Goal: Task Accomplishment & Management: Manage account settings

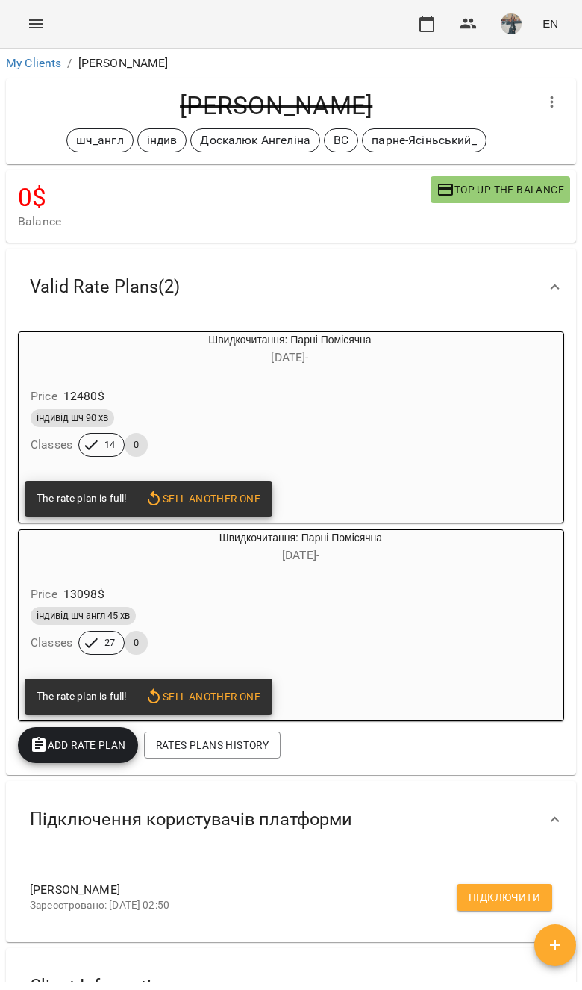
click at [55, 62] on link "My Clients" at bounding box center [33, 63] width 55 height 14
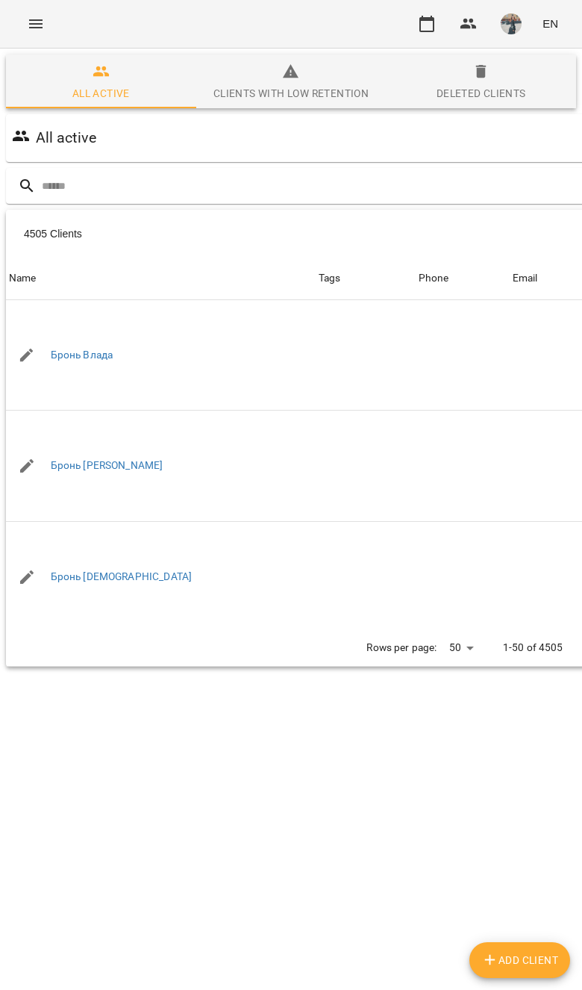
click at [408, 196] on input "text" at bounding box center [352, 186] width 620 height 25
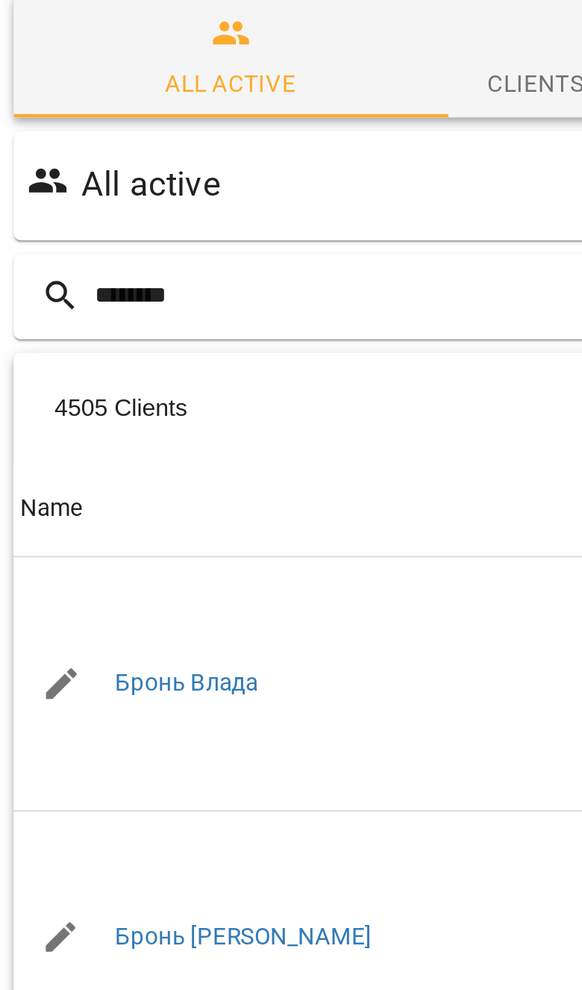
type input "********"
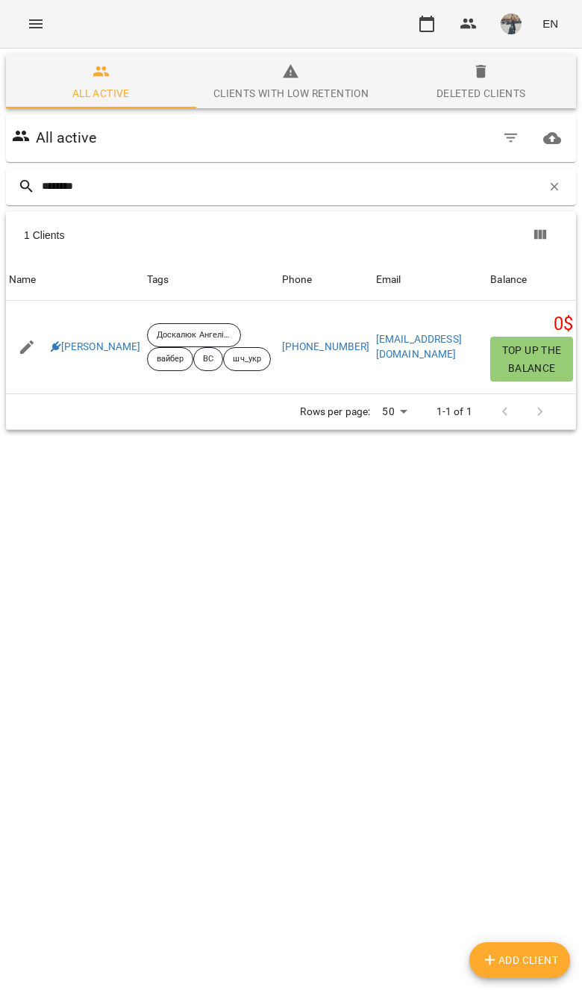
click at [95, 352] on link "Кирило Передній" at bounding box center [96, 347] width 90 height 15
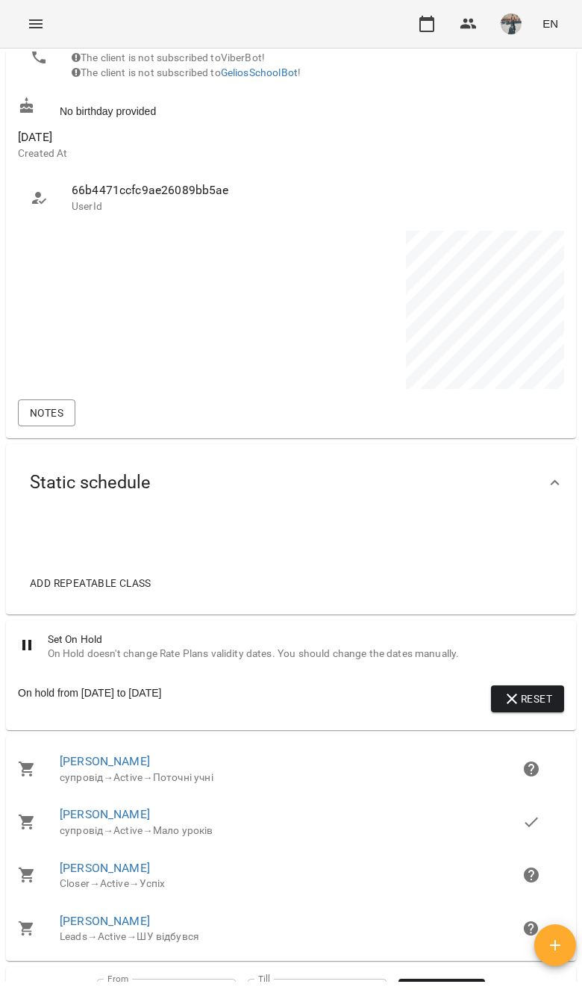
scroll to position [924, 0]
click at [43, 415] on span "Notes" at bounding box center [47, 412] width 34 height 18
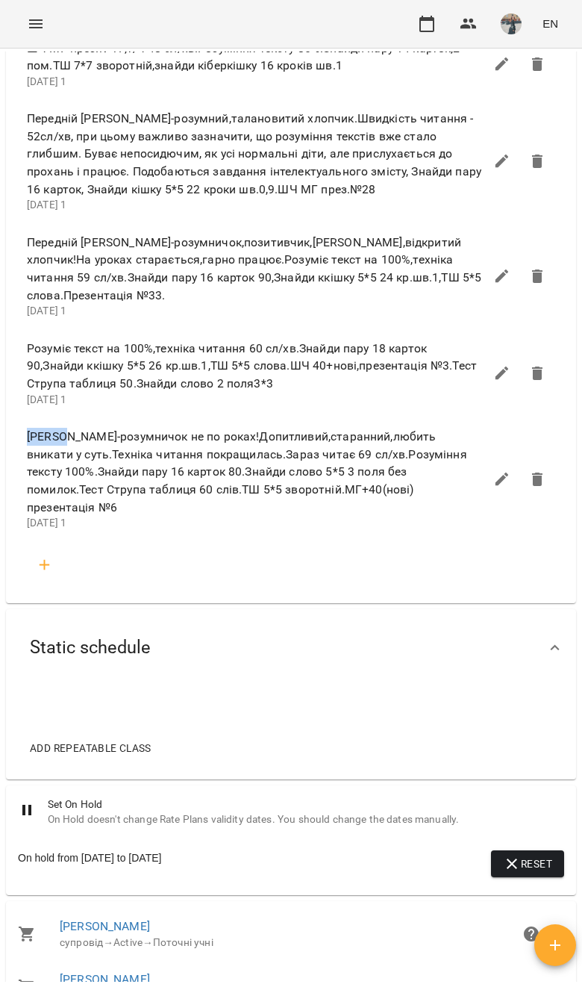
scroll to position [1502, 0]
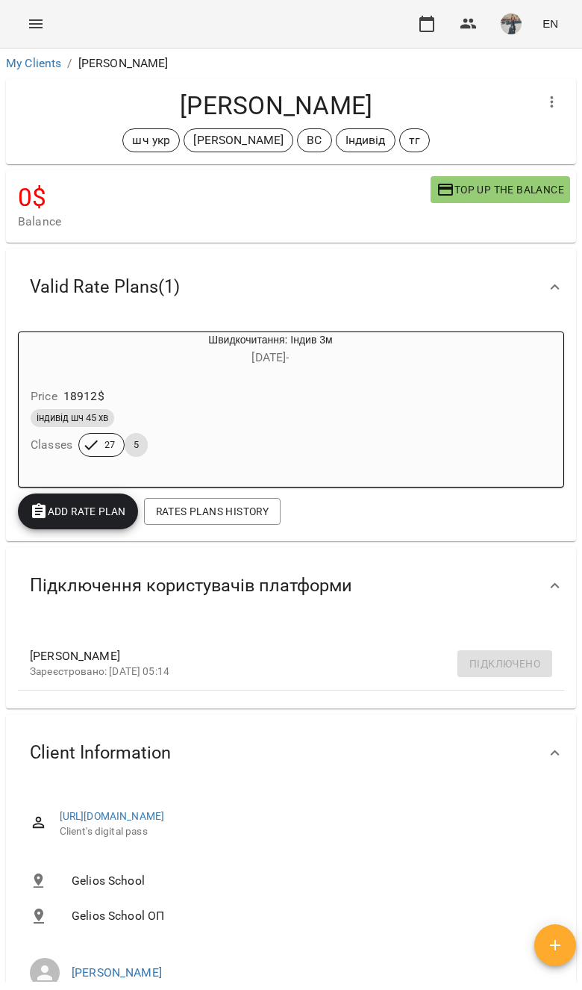
click at [29, 63] on link "My Clients" at bounding box center [33, 63] width 55 height 14
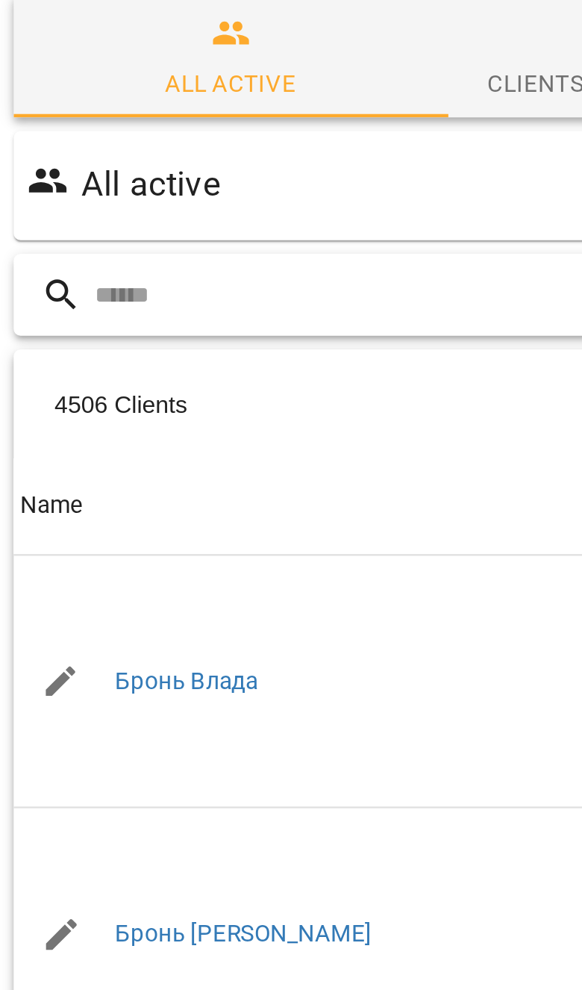
type input "*"
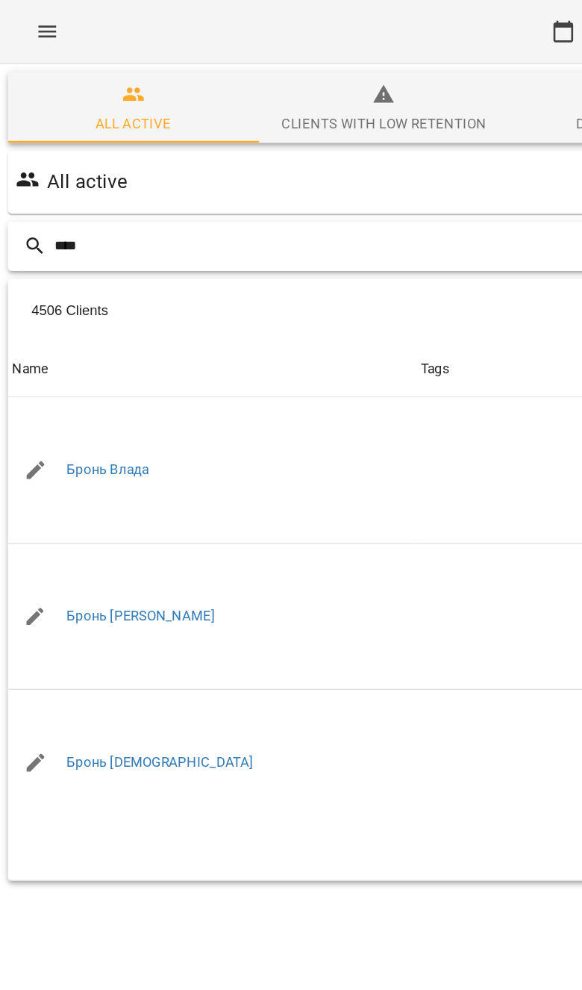
click at [329, 190] on input "****" at bounding box center [381, 186] width 678 height 25
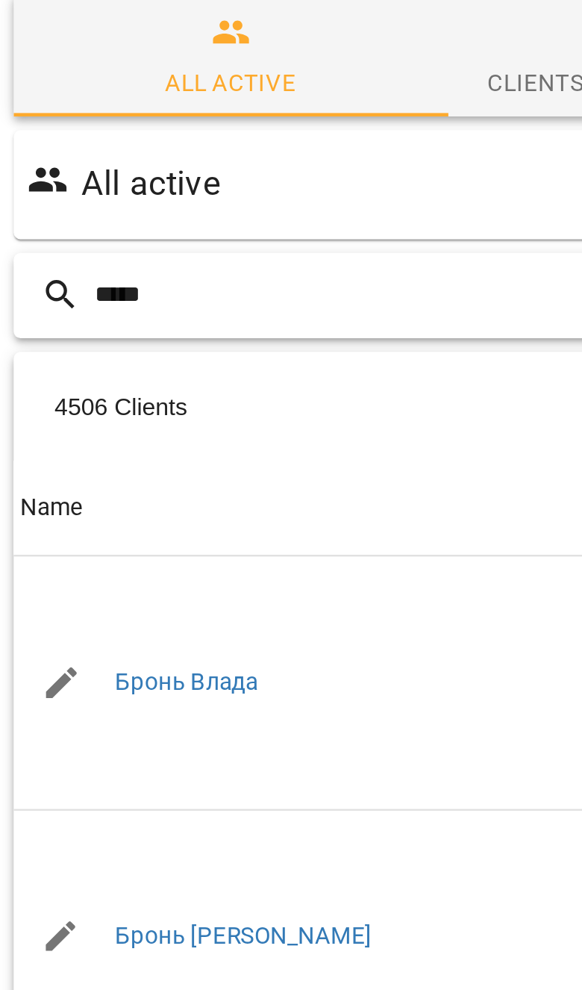
type input "*****"
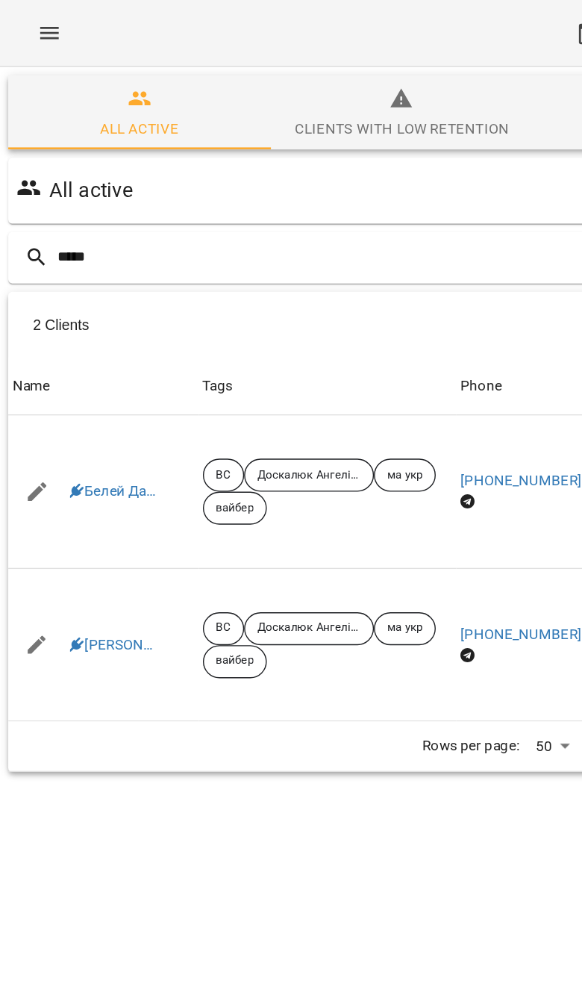
click at [82, 359] on link "Белей Давид" at bounding box center [82, 356] width 63 height 15
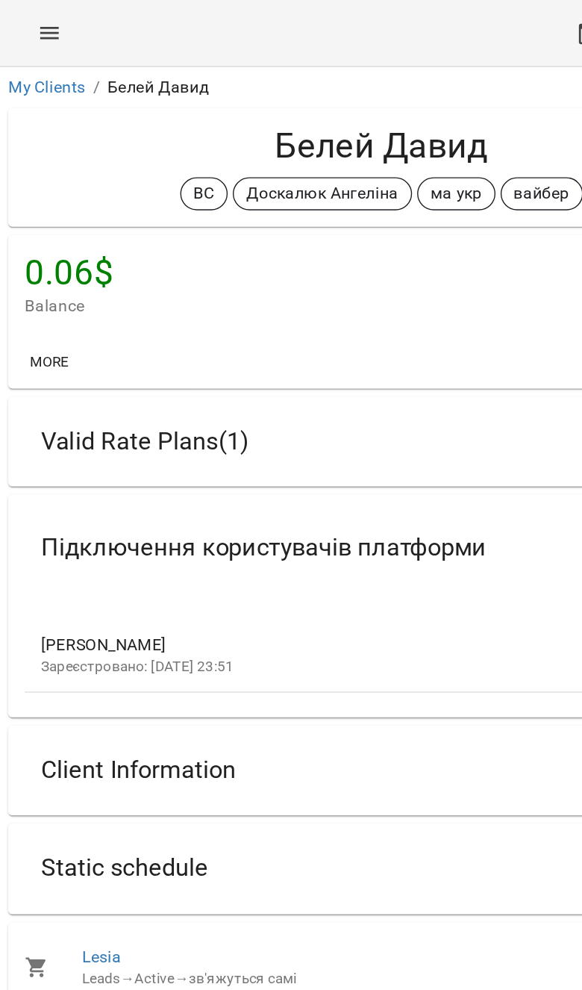
click at [340, 331] on div "Valid Rate Plans ( 1 )" at bounding box center [278, 319] width 520 height 47
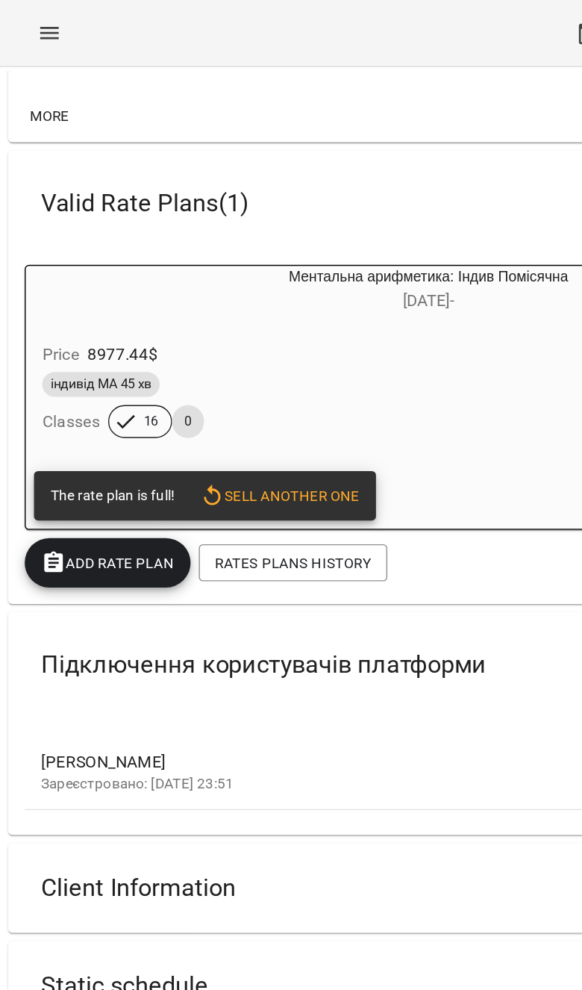
scroll to position [518, 0]
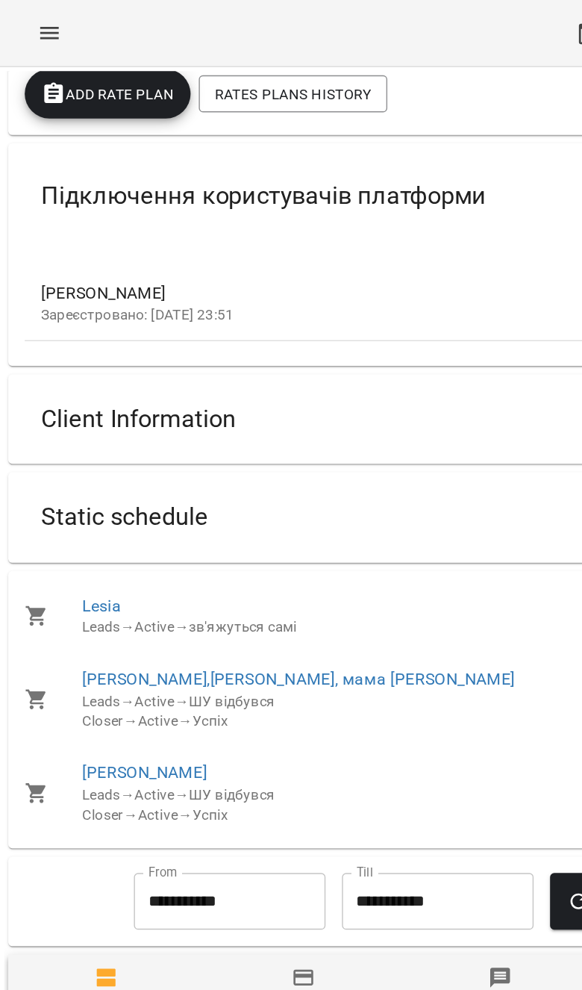
click at [354, 386] on div "Static schedule" at bounding box center [278, 374] width 520 height 47
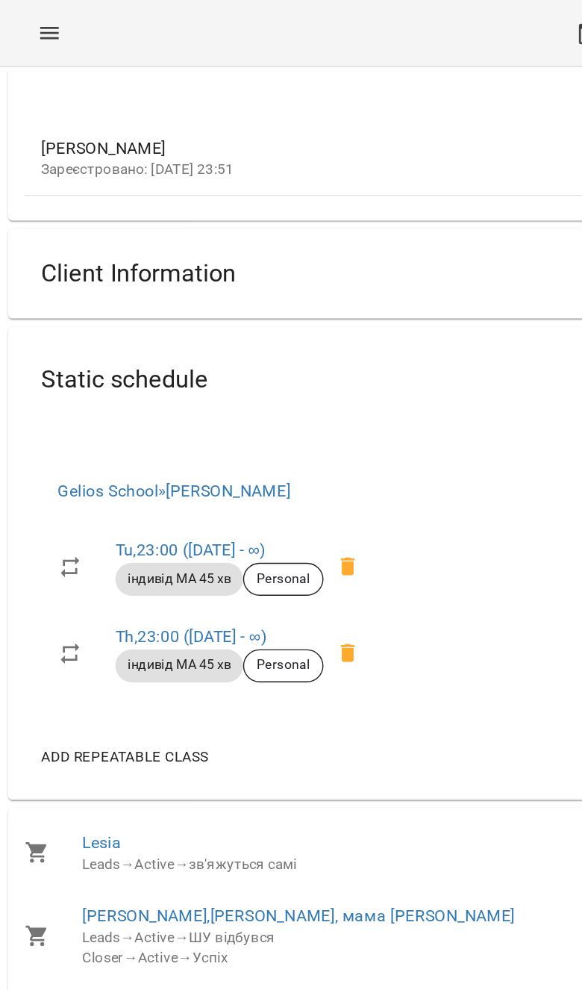
scroll to position [481, 0]
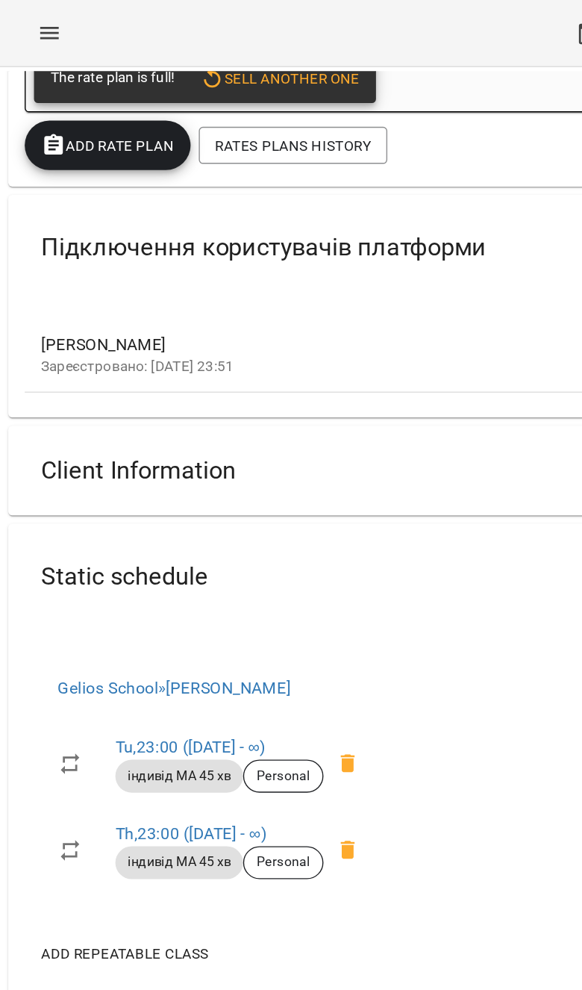
click at [331, 329] on div "Client Information" at bounding box center [278, 340] width 520 height 47
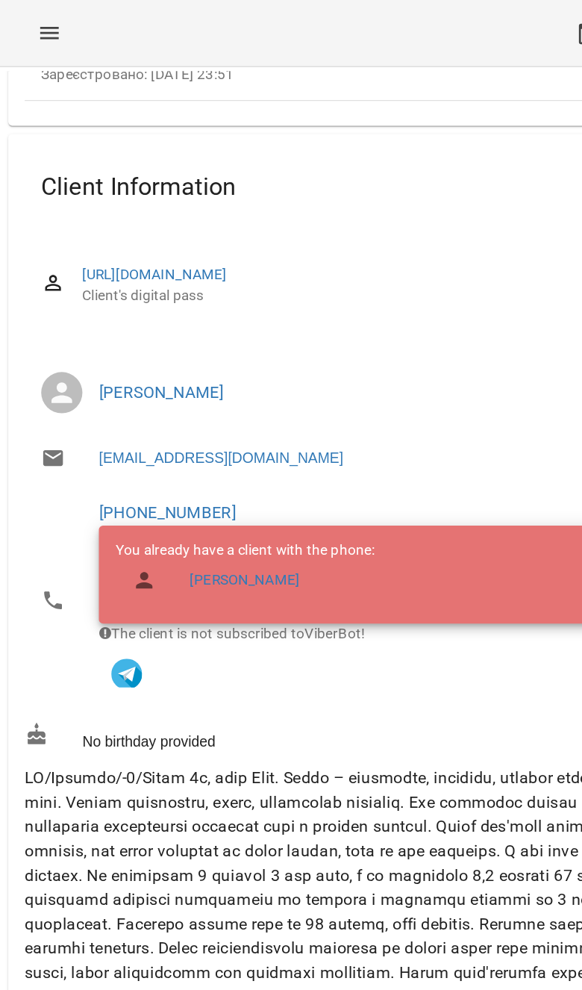
scroll to position [835, 0]
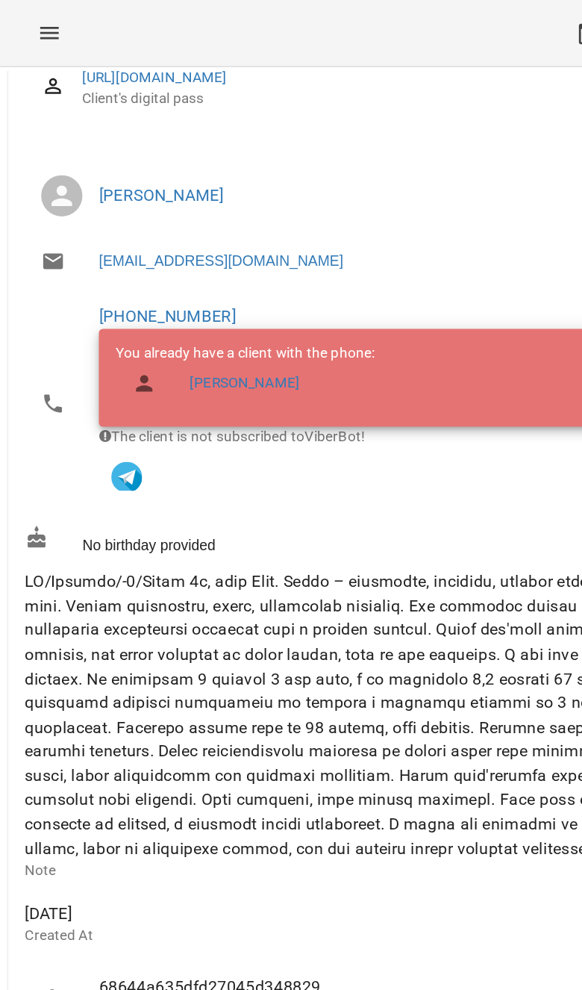
click at [193, 277] on link "Белей Емілі" at bounding box center [177, 277] width 80 height 15
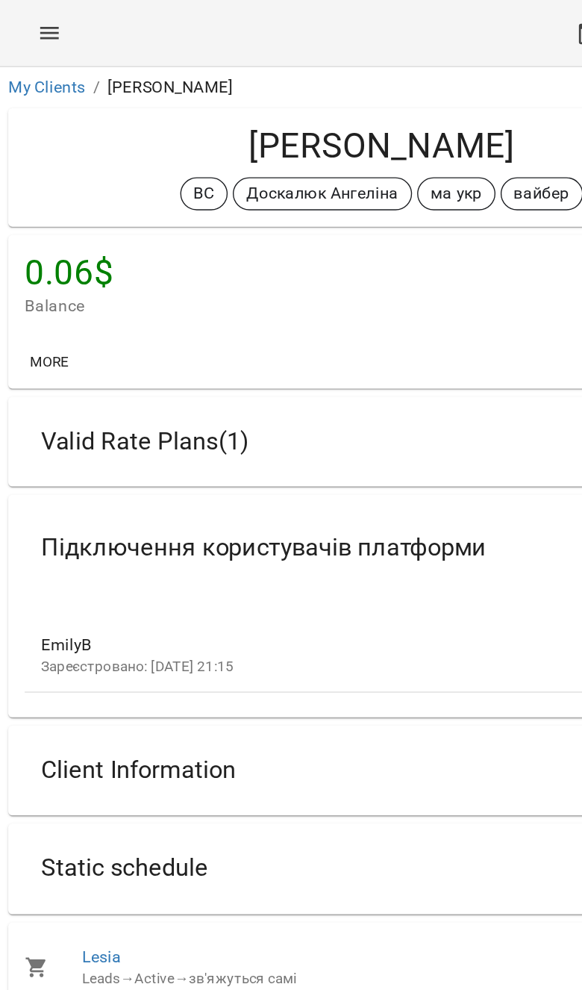
click at [36, 312] on span "Valid Rate Plans ( 1 )" at bounding box center [105, 319] width 150 height 23
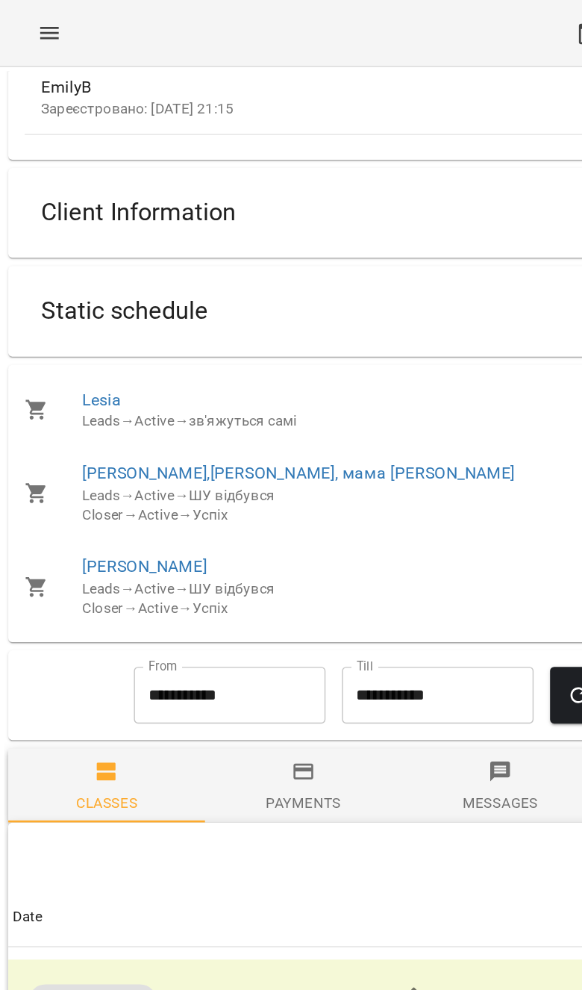
scroll to position [715, 0]
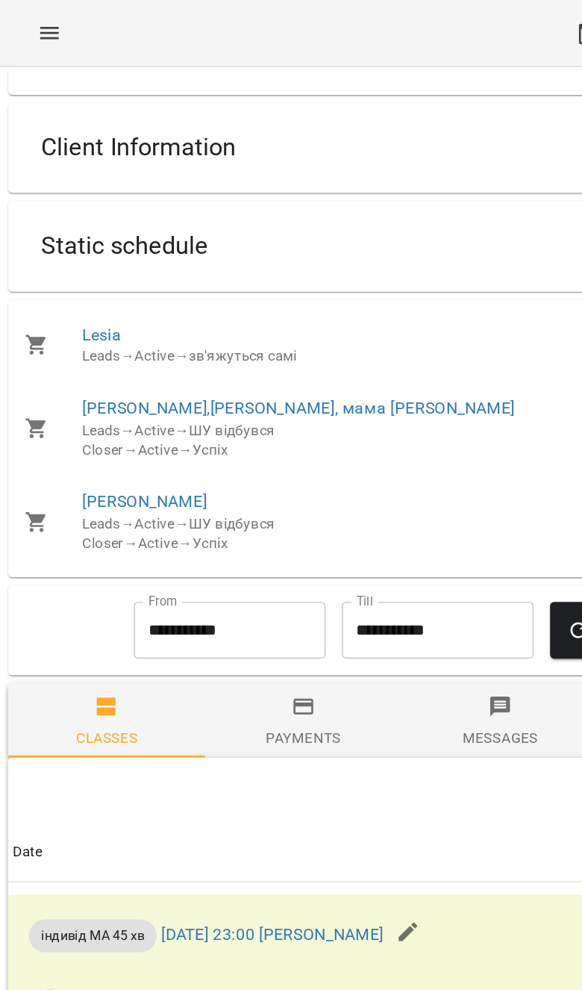
click at [46, 189] on div "Static schedule" at bounding box center [90, 178] width 145 height 47
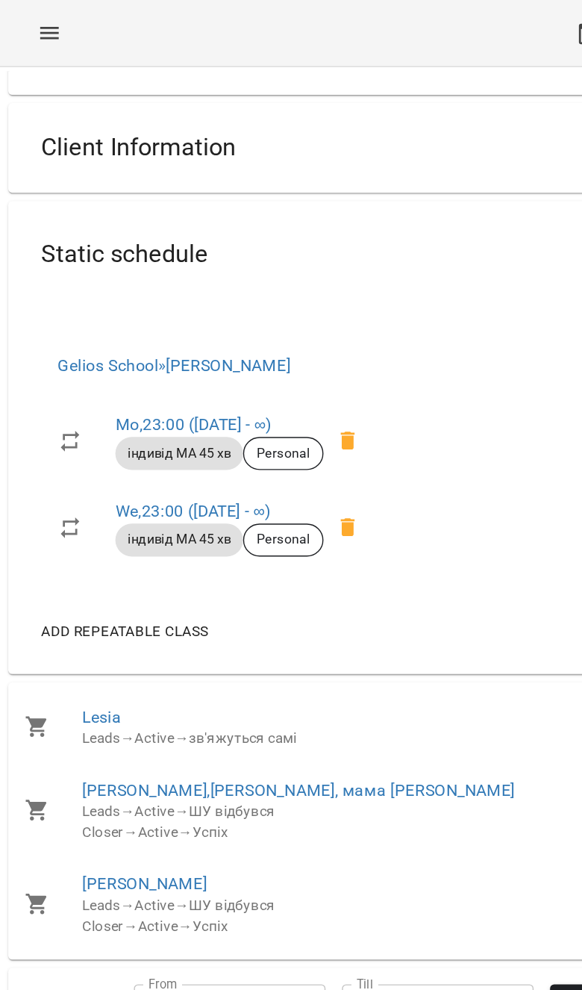
click at [17, 107] on div "Client Information" at bounding box center [291, 107] width 570 height 65
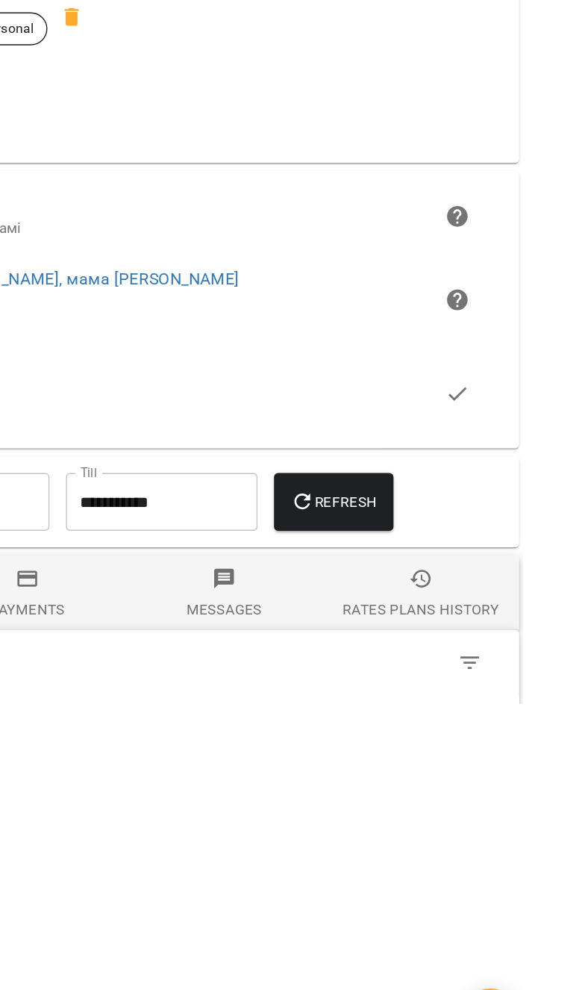
scroll to position [289, 0]
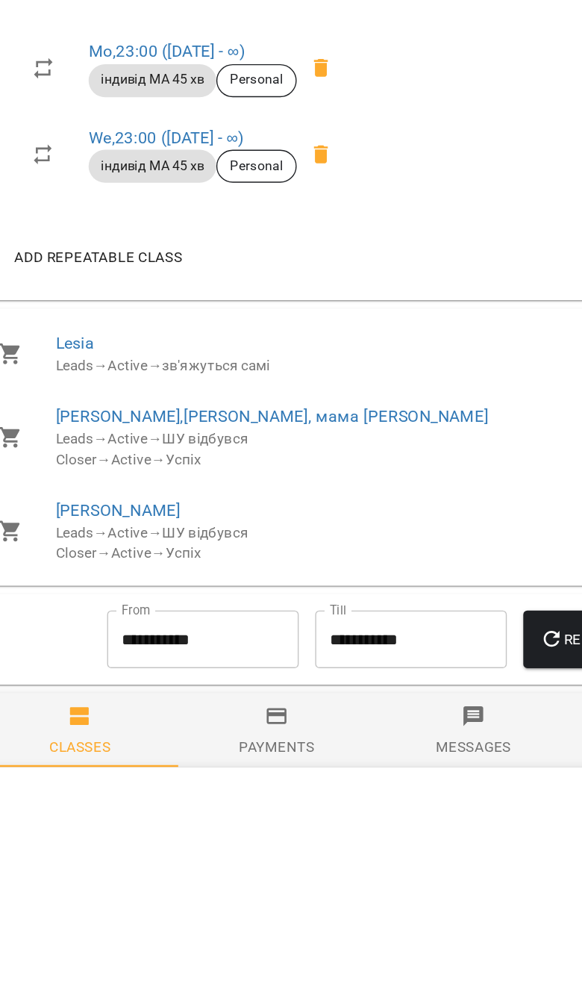
click at [67, 323] on span "Lesia" at bounding box center [291, 332] width 463 height 18
click at [80, 378] on link "Давид,Ємілі, мама Lesia" at bounding box center [217, 385] width 314 height 14
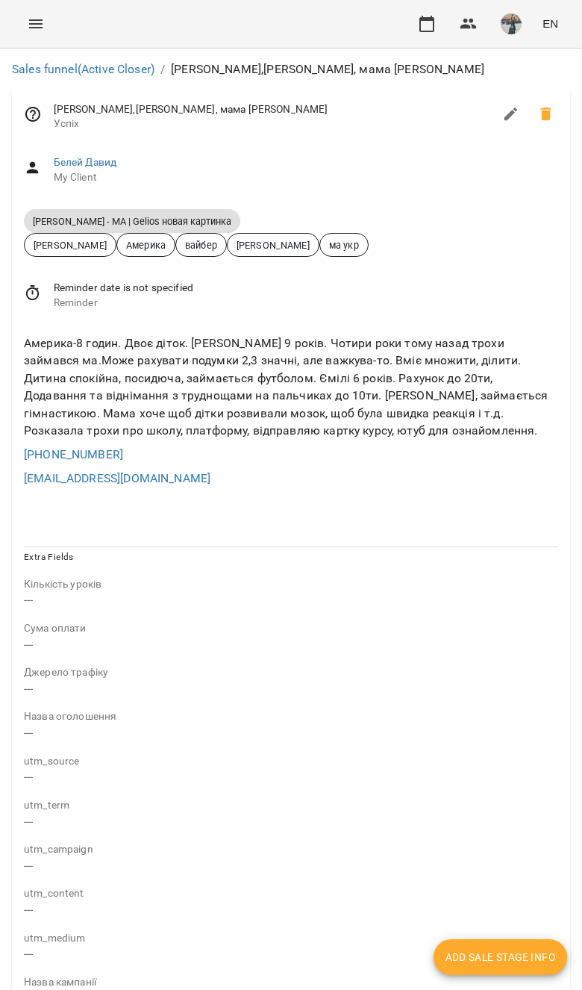
scroll to position [628, 0]
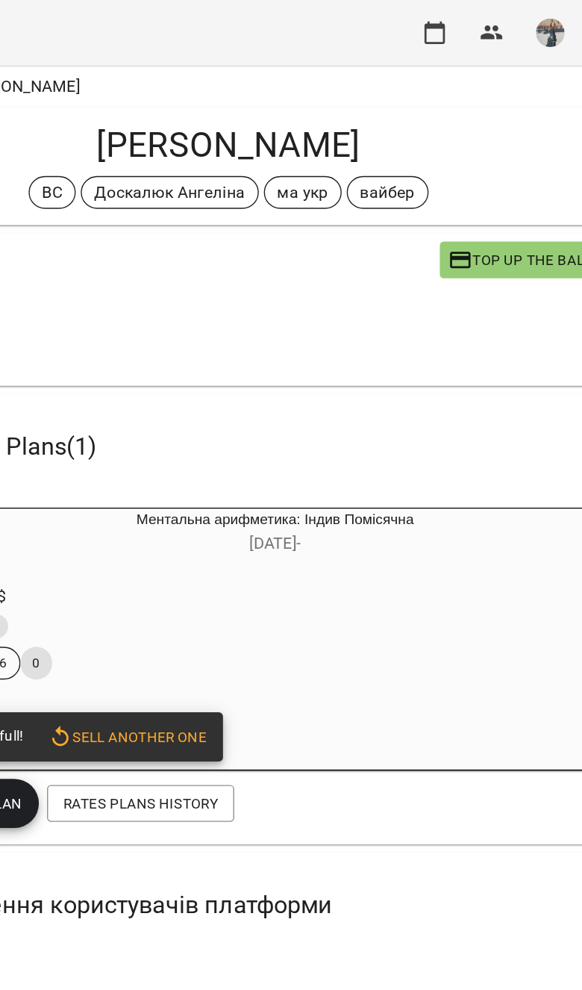
click at [300, 408] on div "Ментальна арифметика: Індив Помісячна 29 Jun -" at bounding box center [275, 389] width 518 height 42
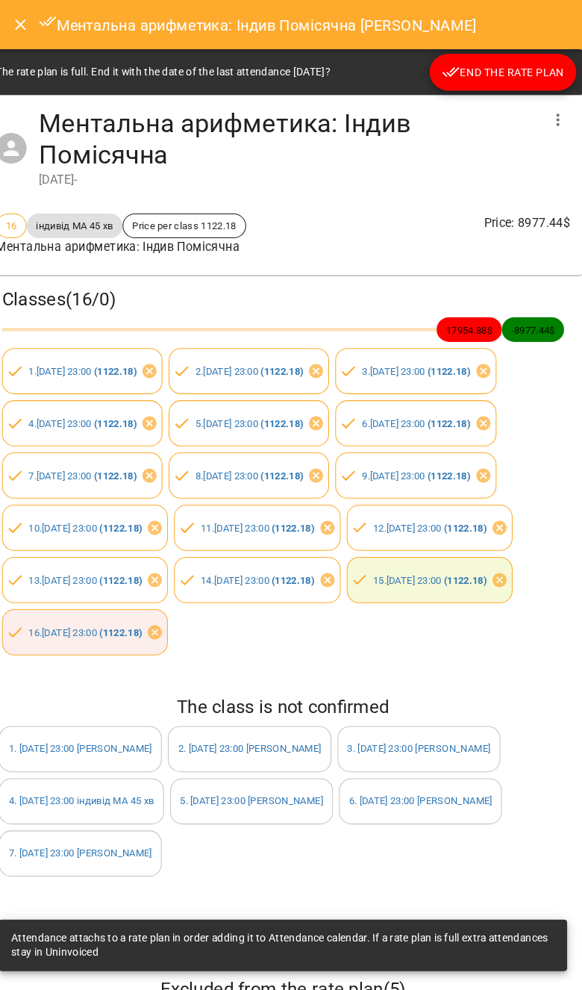
click at [541, 127] on div at bounding box center [559, 117] width 36 height 36
click at [550, 119] on icon "button" at bounding box center [559, 117] width 18 height 18
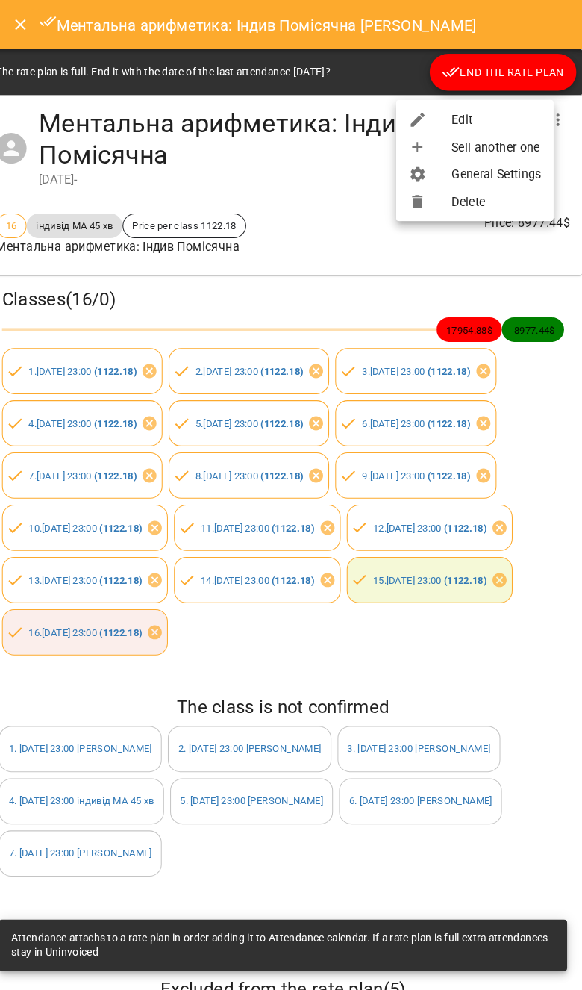
click at [514, 107] on li "Edit" at bounding box center [477, 116] width 153 height 27
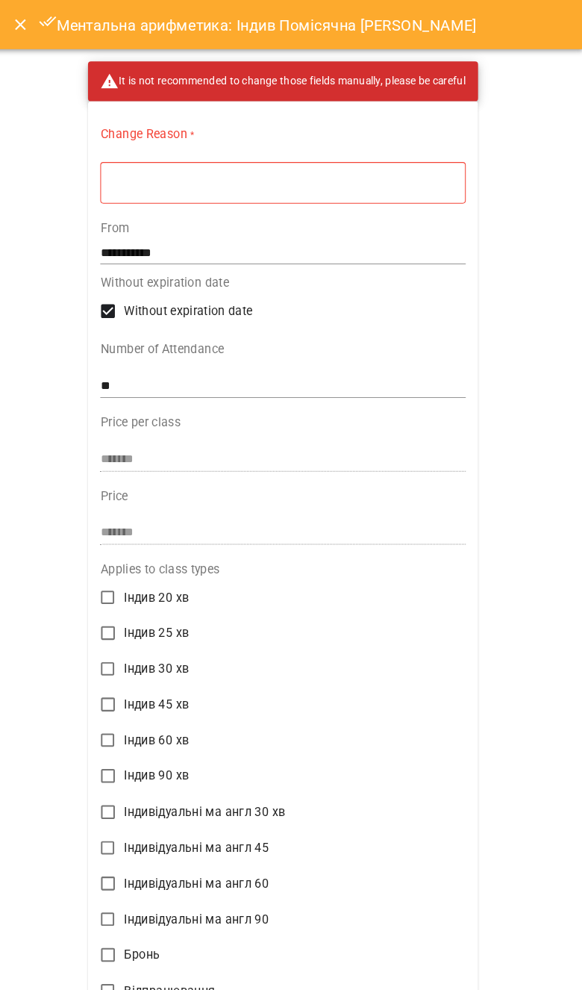
click at [427, 183] on textarea at bounding box center [291, 177] width 334 height 13
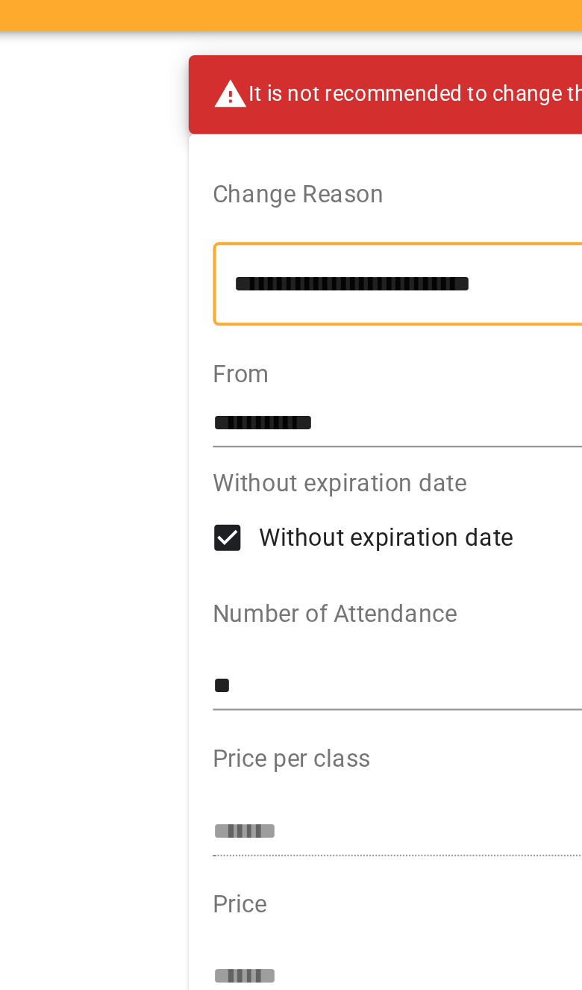
type textarea "**********"
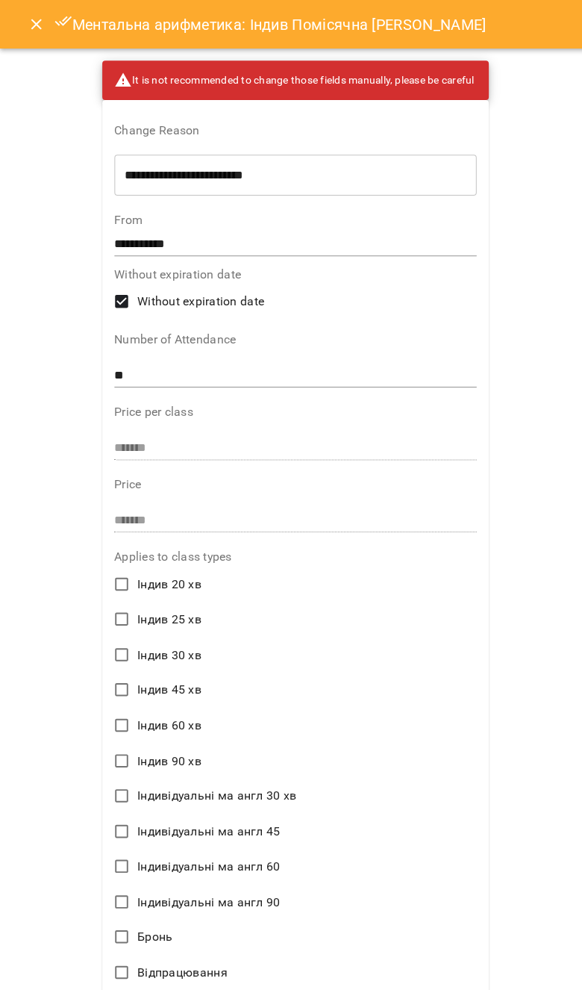
click at [356, 376] on input "**" at bounding box center [292, 370] width 358 height 24
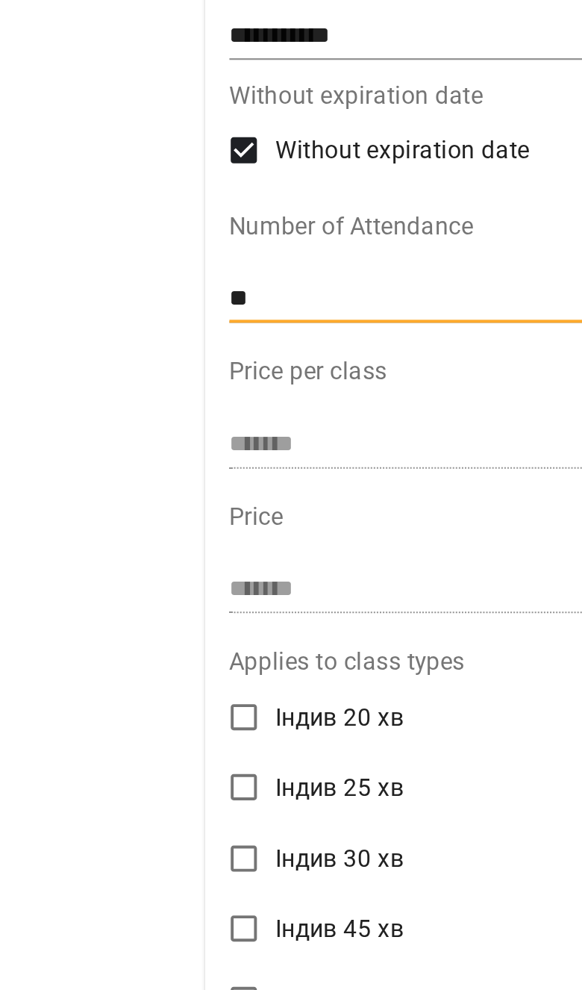
click at [193, 358] on input "**" at bounding box center [292, 370] width 358 height 24
type input "**"
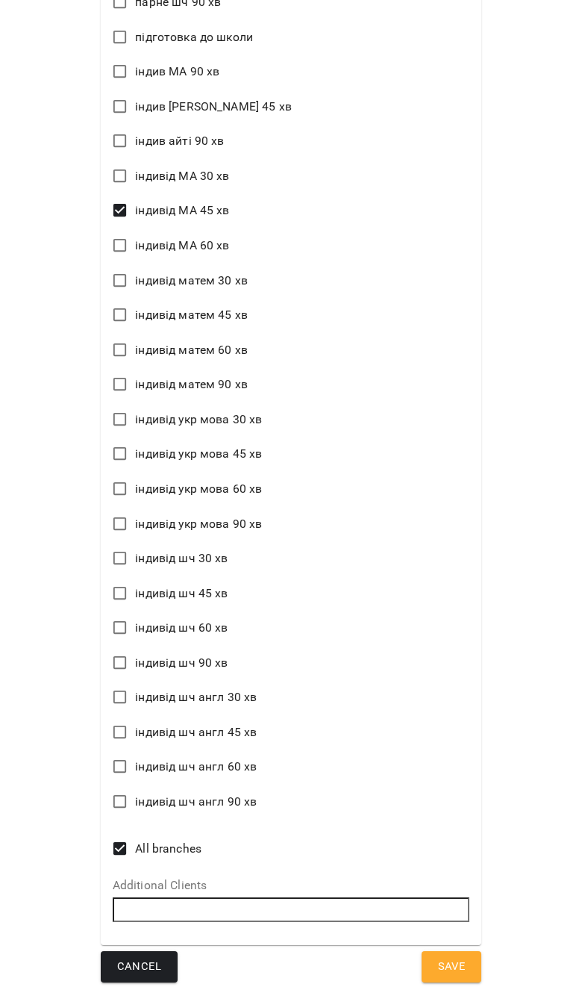
scroll to position [1581, 0]
click at [469, 960] on button "Save" at bounding box center [452, 967] width 60 height 31
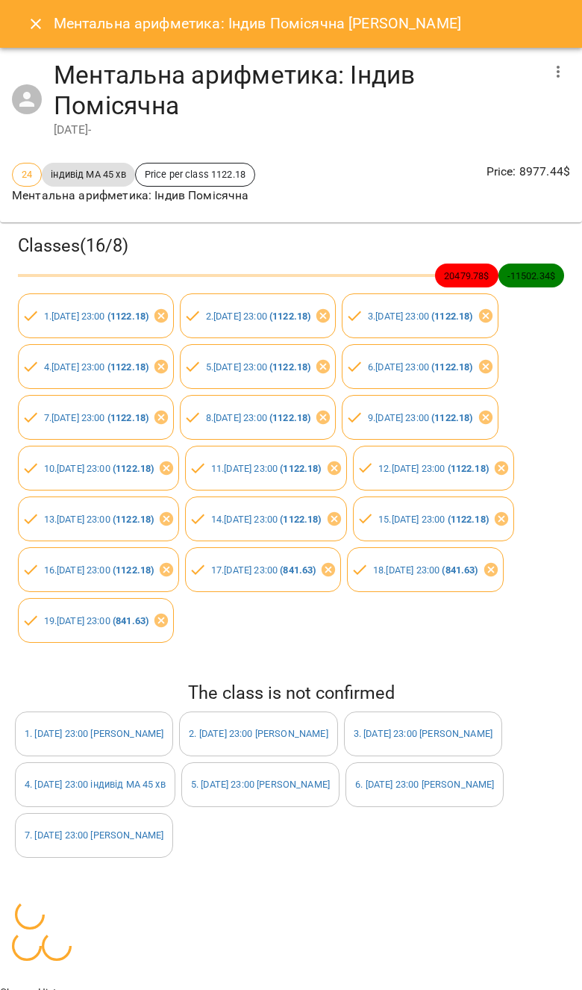
click at [34, 30] on icon "Close" at bounding box center [36, 24] width 18 height 18
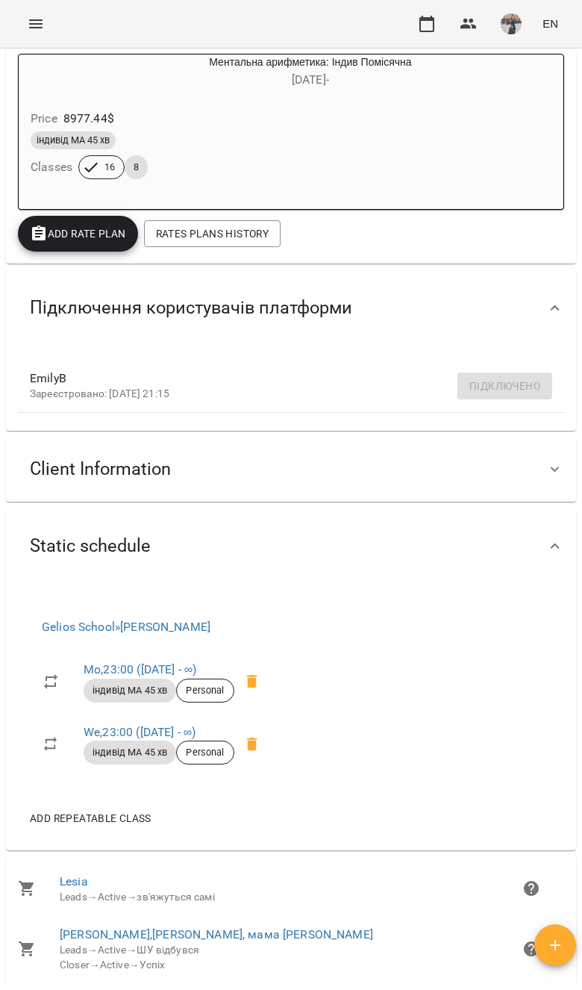
scroll to position [299, 0]
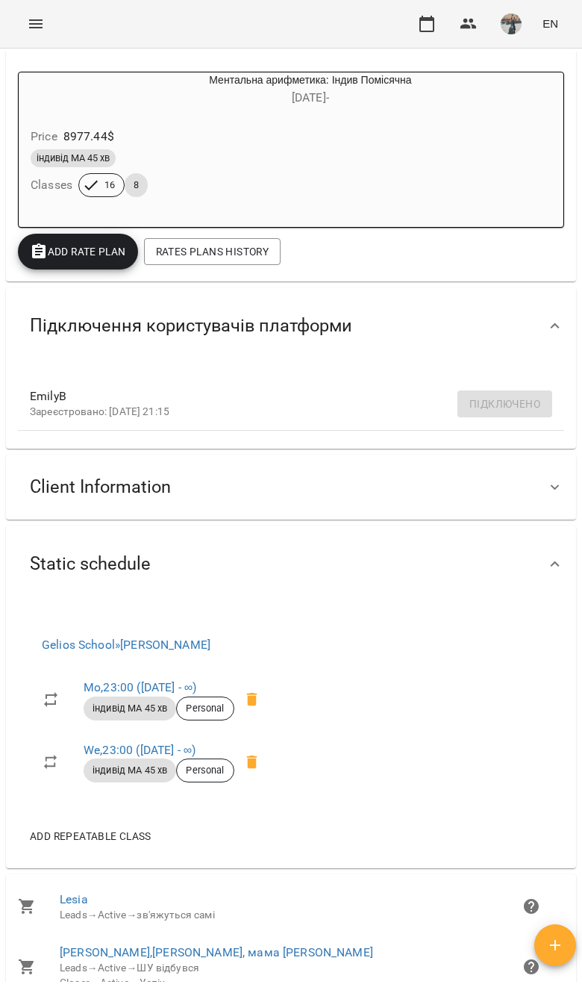
click at [428, 552] on div "Static schedule" at bounding box center [278, 564] width 520 height 47
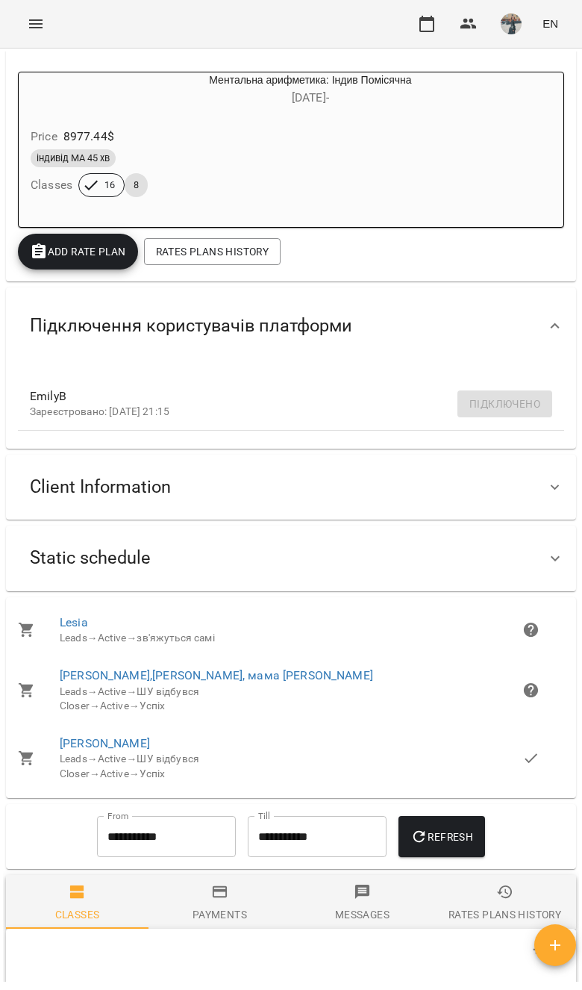
click at [499, 487] on div "Client Information" at bounding box center [278, 487] width 520 height 47
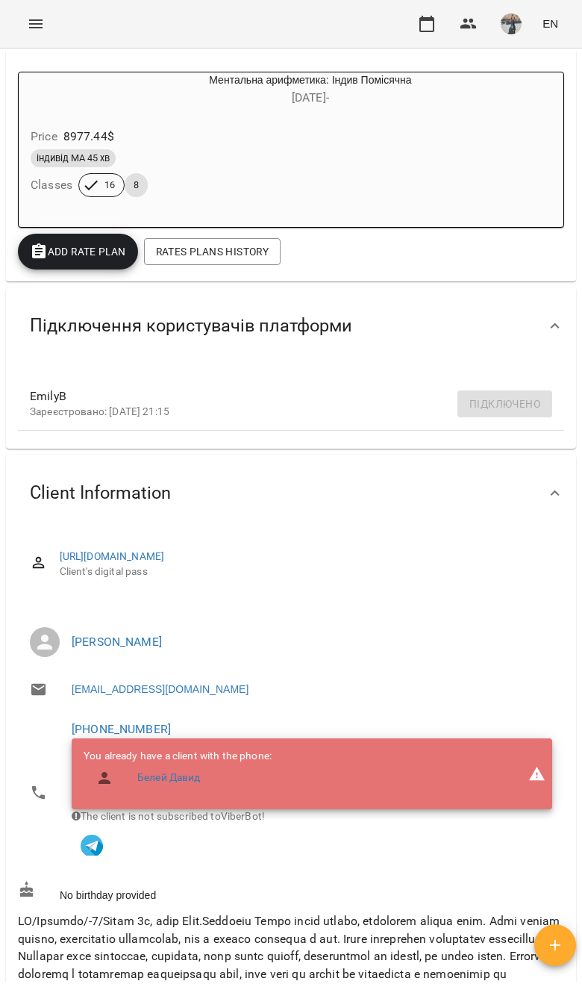
click at [140, 772] on link "Белей Давид" at bounding box center [168, 778] width 63 height 15
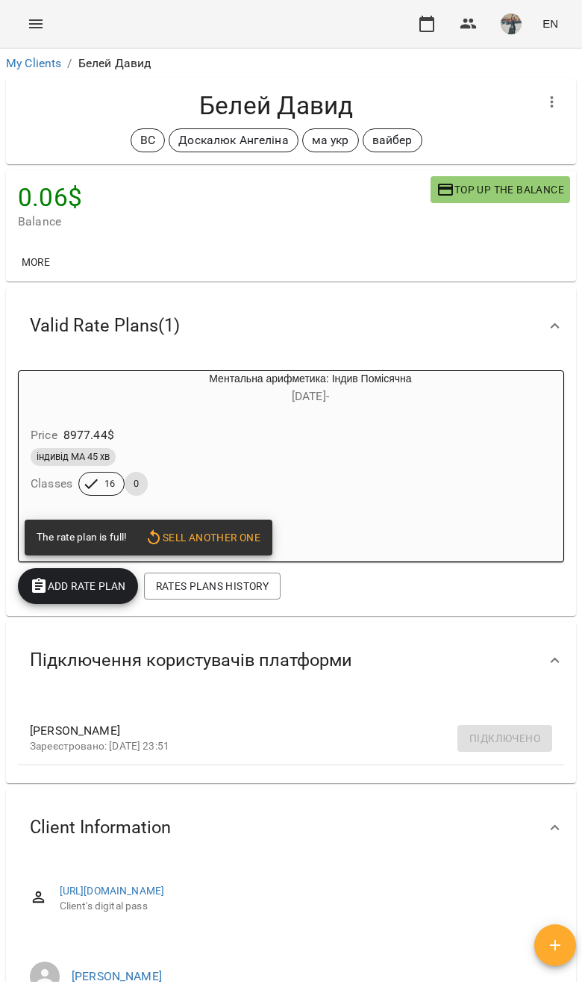
click at [371, 422] on div "Price 8977.44 $" at bounding box center [275, 435] width 494 height 27
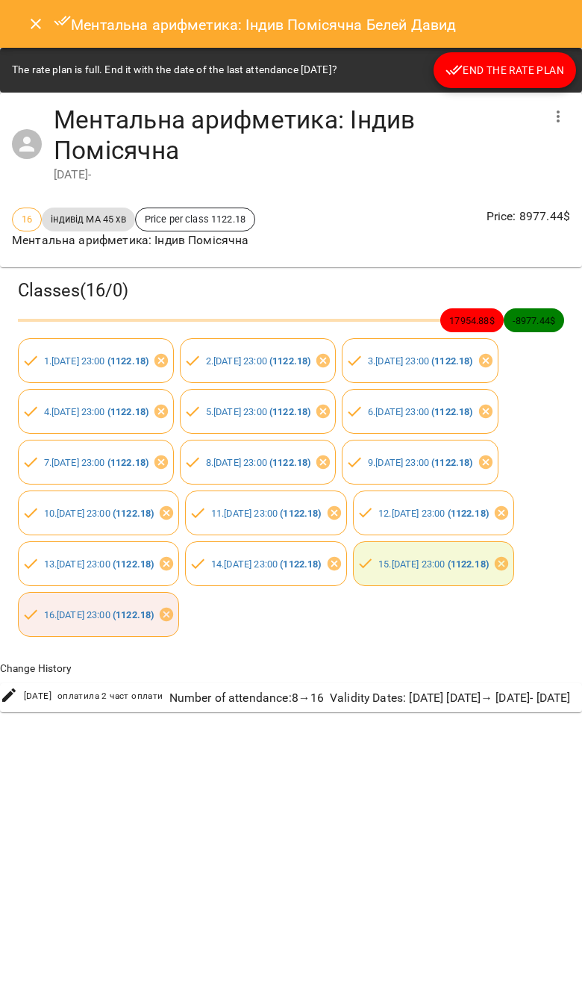
click at [556, 122] on icon "button" at bounding box center [559, 117] width 18 height 18
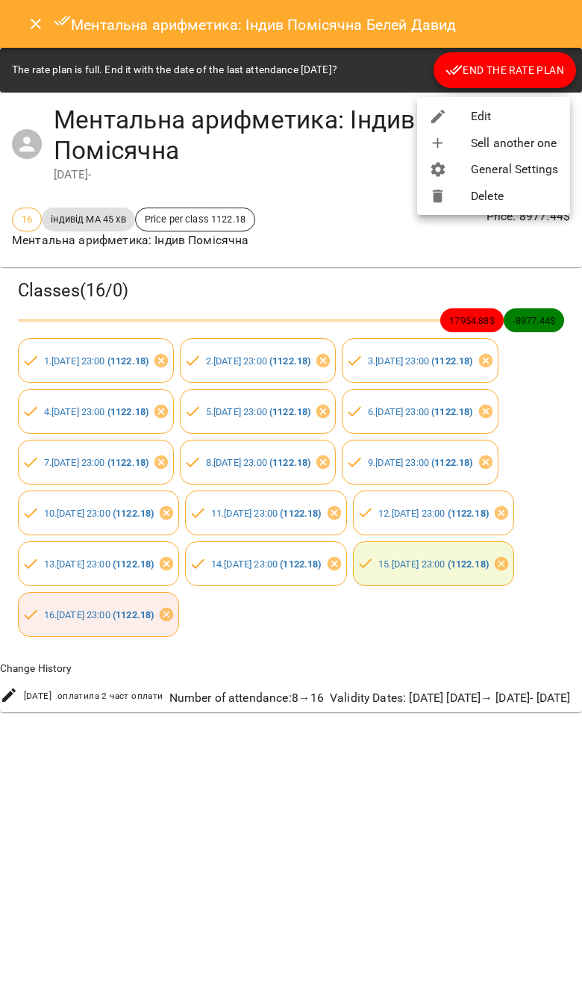
click at [534, 105] on li "Edit" at bounding box center [493, 116] width 153 height 27
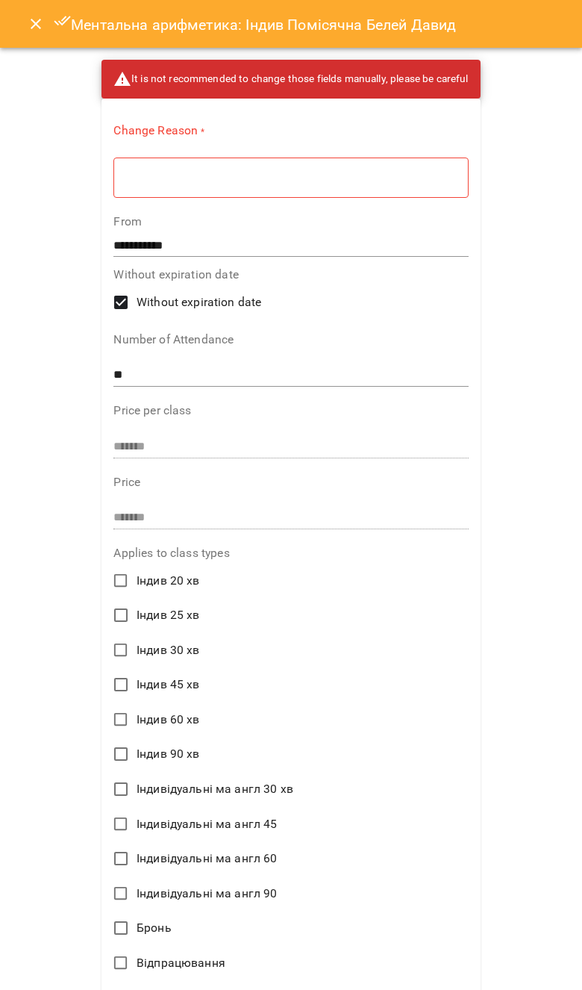
click at [417, 179] on textarea at bounding box center [291, 177] width 334 height 13
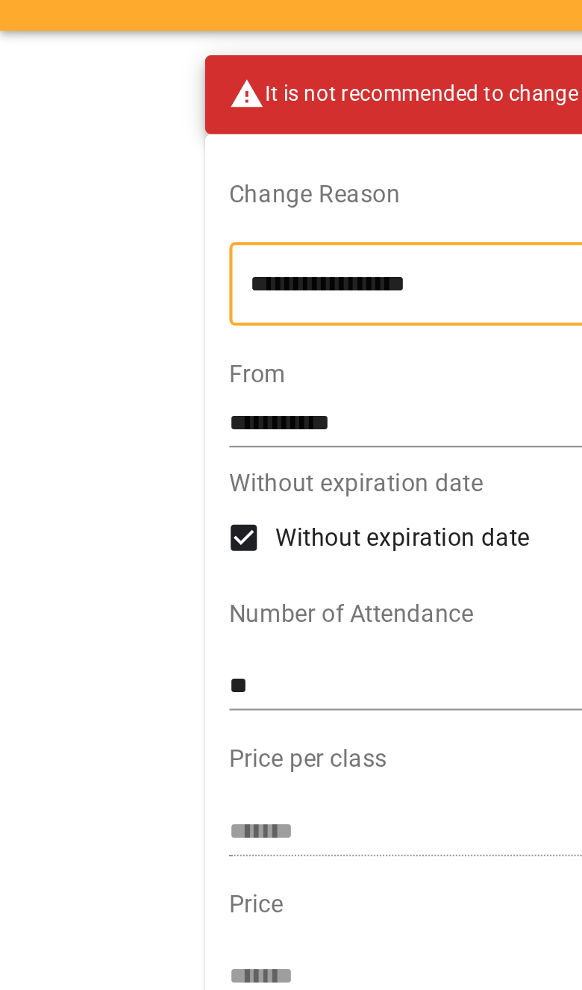
type textarea "**********"
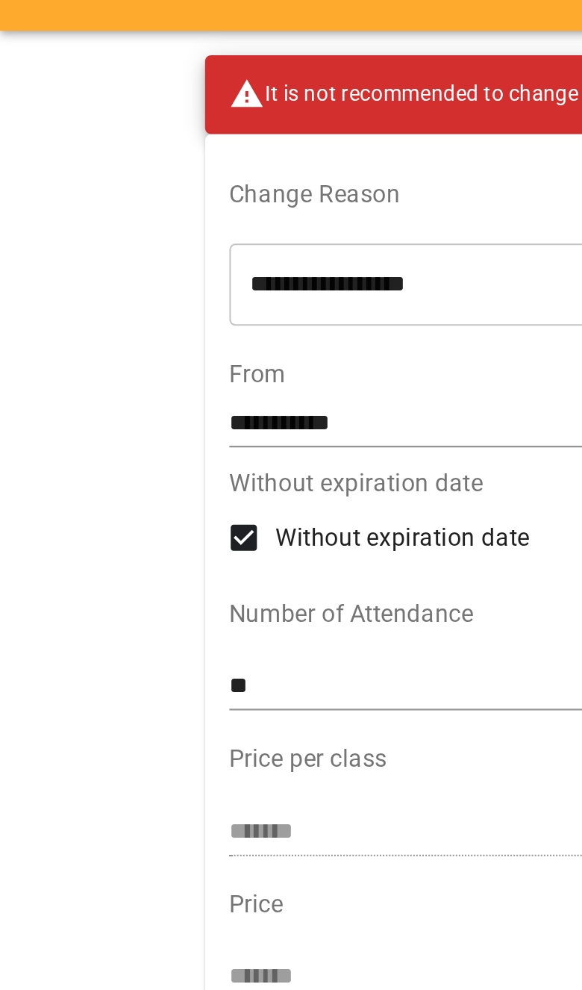
click at [327, 367] on input "**" at bounding box center [292, 370] width 358 height 24
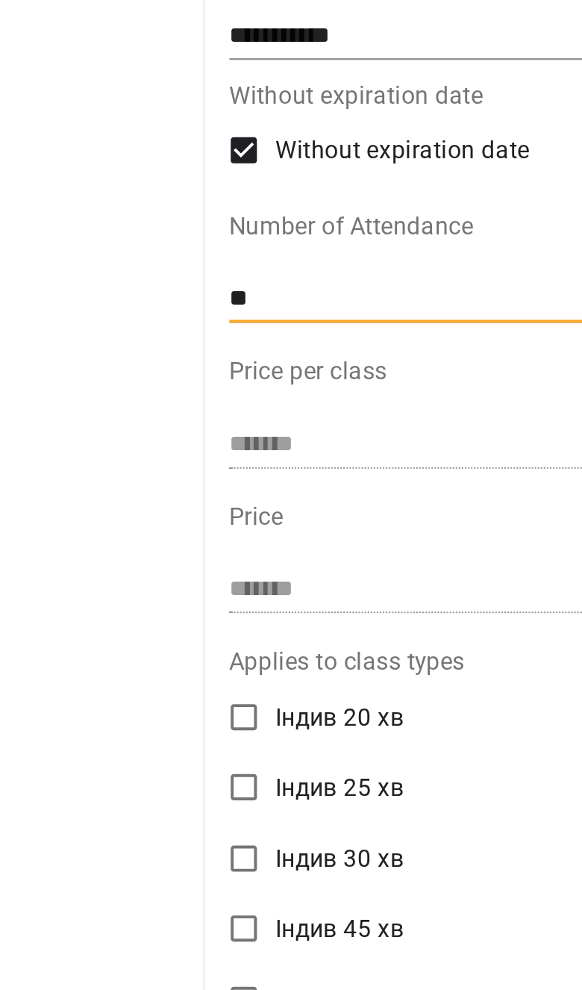
type input "*"
type input "**"
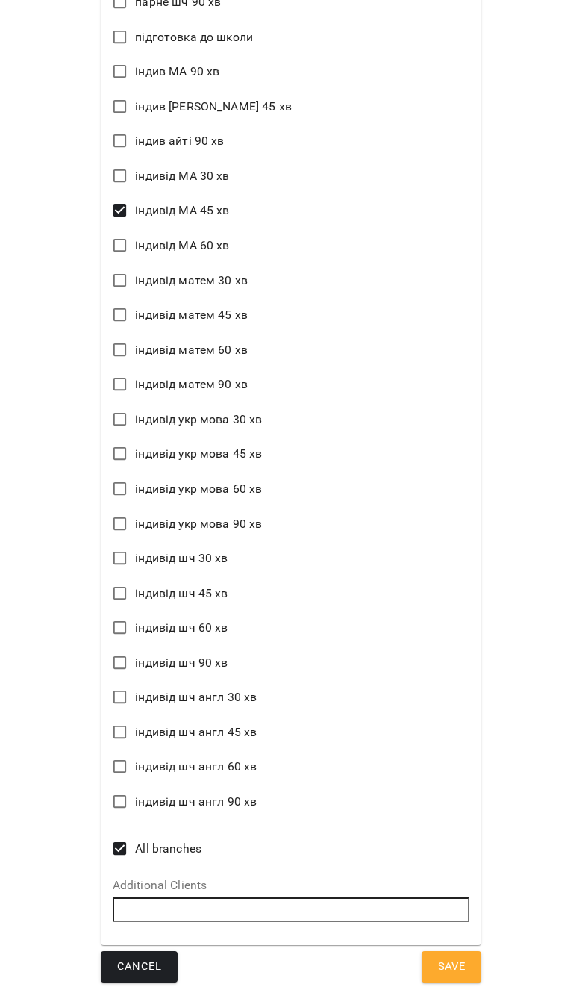
scroll to position [1581, 0]
click at [474, 956] on button "Save" at bounding box center [452, 967] width 60 height 31
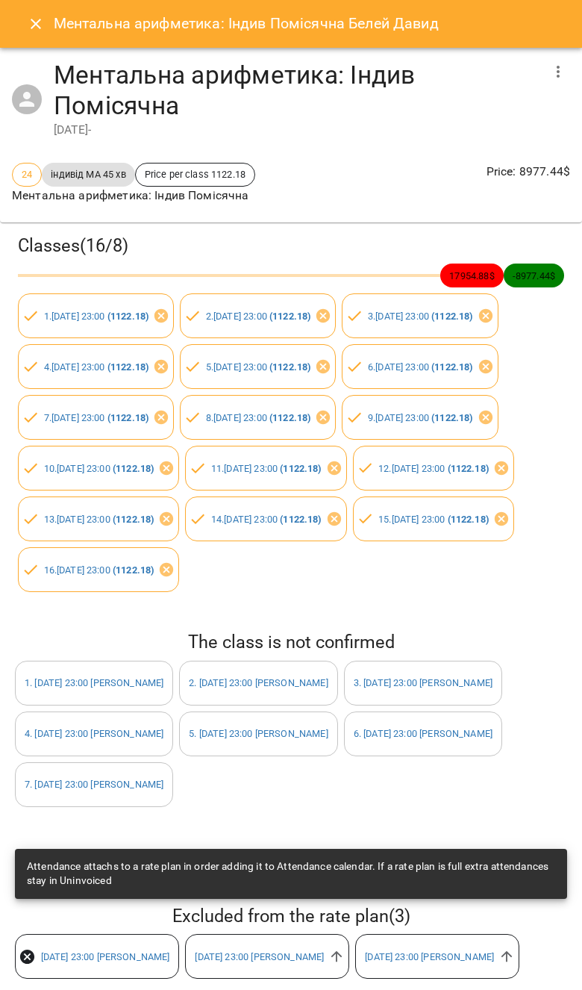
click at [19, 49] on div "Ментальна арифметика: Індив Помісячна 29 Jun 2025 -" at bounding box center [291, 99] width 582 height 103
click at [29, 54] on div "Ментальна арифметика: Індив Помісячна 29 Jun 2025 -" at bounding box center [291, 99] width 582 height 103
click at [24, 37] on button "Close" at bounding box center [36, 24] width 36 height 36
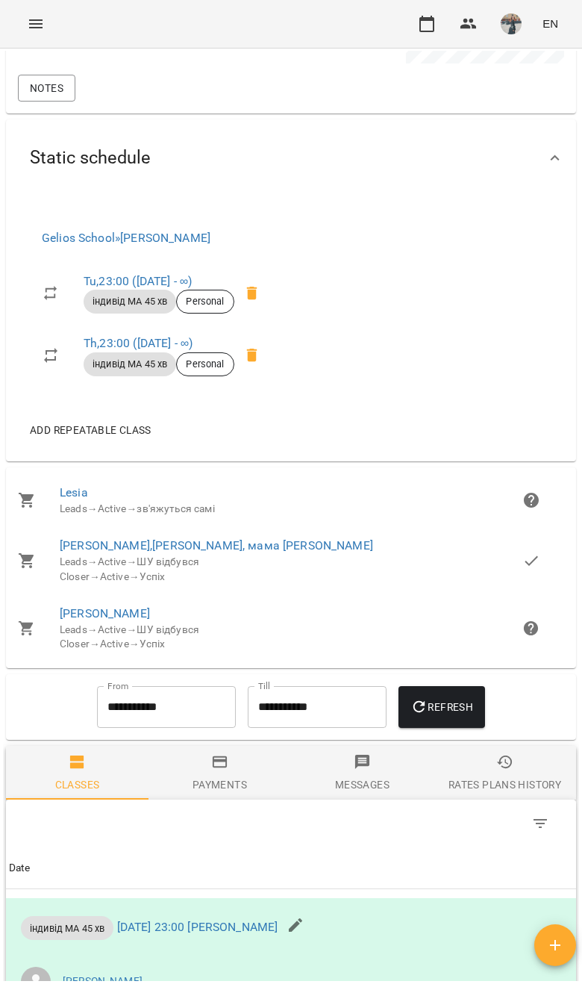
scroll to position [1940, 0]
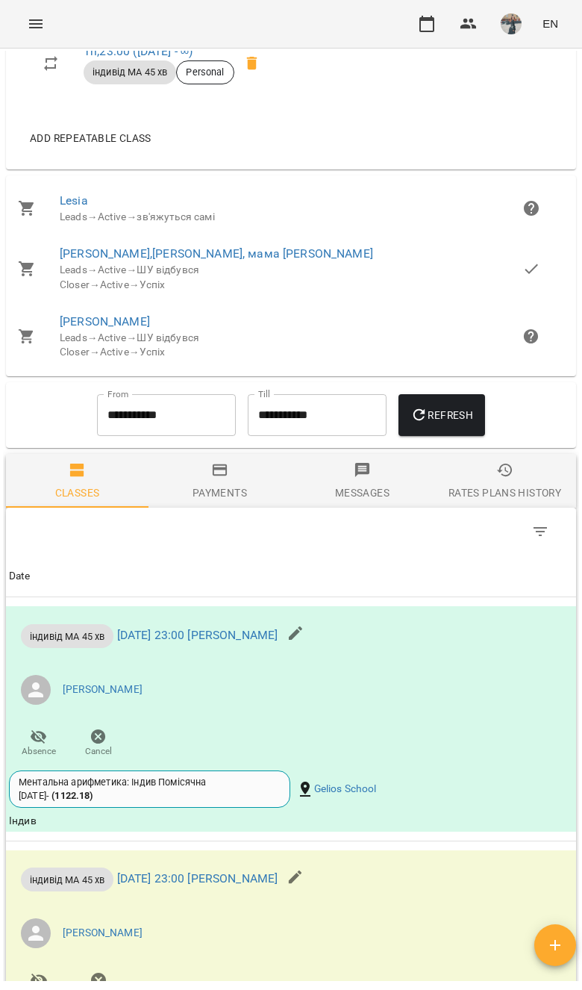
click at [487, 502] on div "Rates Plans History" at bounding box center [505, 493] width 113 height 18
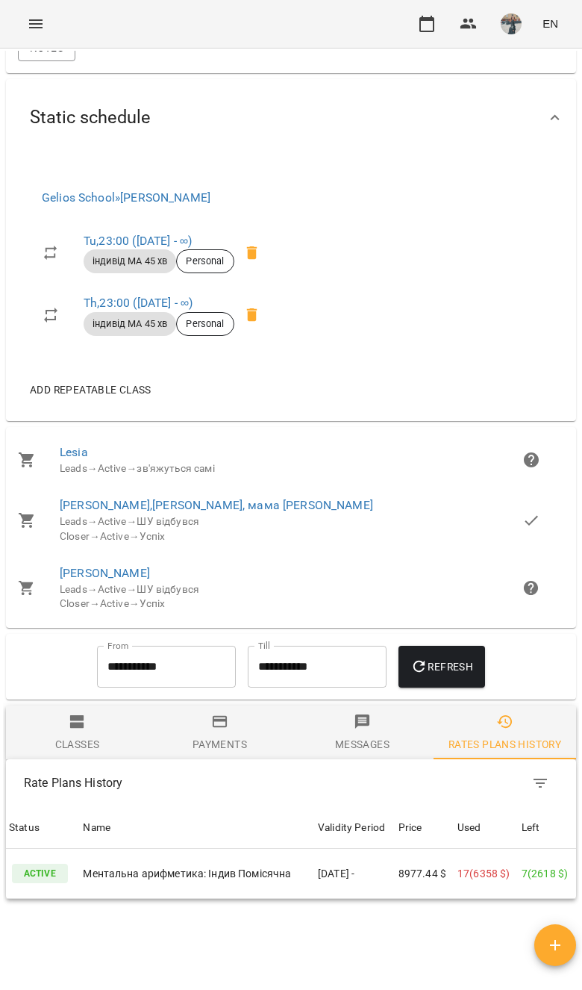
scroll to position [1688, 0]
click at [402, 900] on td "8977.44 $" at bounding box center [425, 875] width 59 height 50
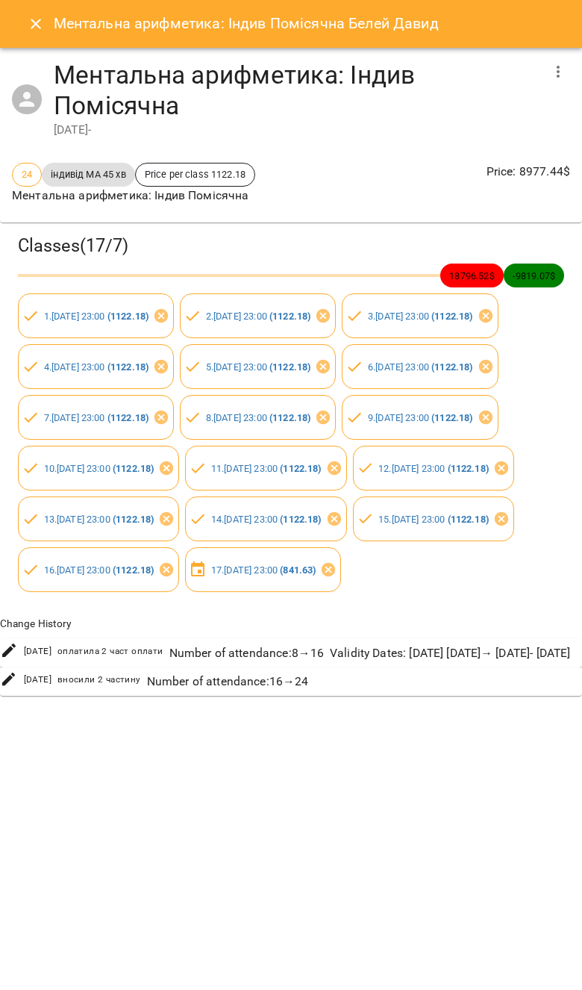
click at [16, 31] on div "Ментальна арифметика: Індив Помісячна Белей Давид" at bounding box center [291, 24] width 582 height 48
click at [35, 54] on div "Ментальна арифметика: Індив Помісячна 29 Jun 2025 -" at bounding box center [291, 99] width 582 height 103
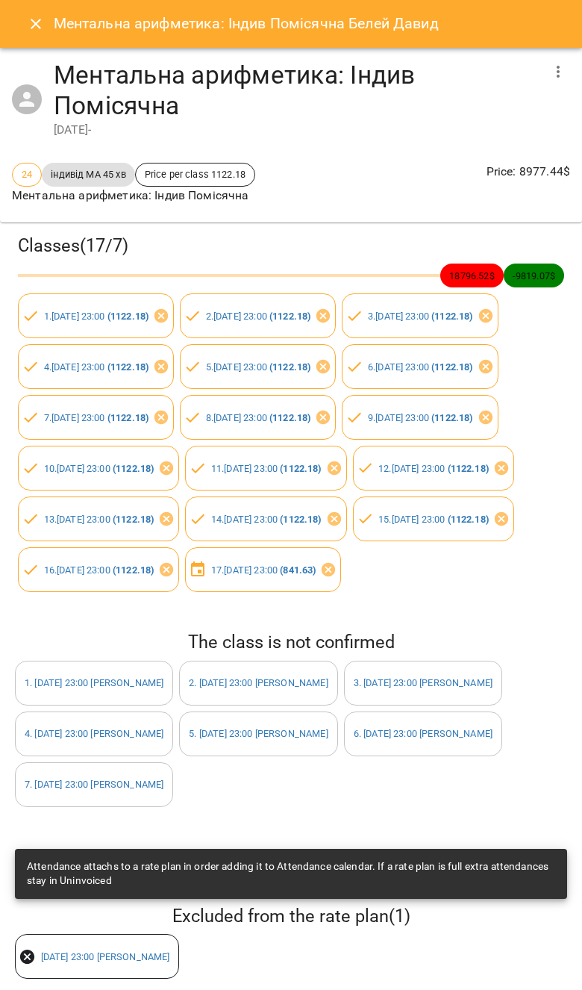
click at [49, 21] on button "Close" at bounding box center [36, 24] width 36 height 36
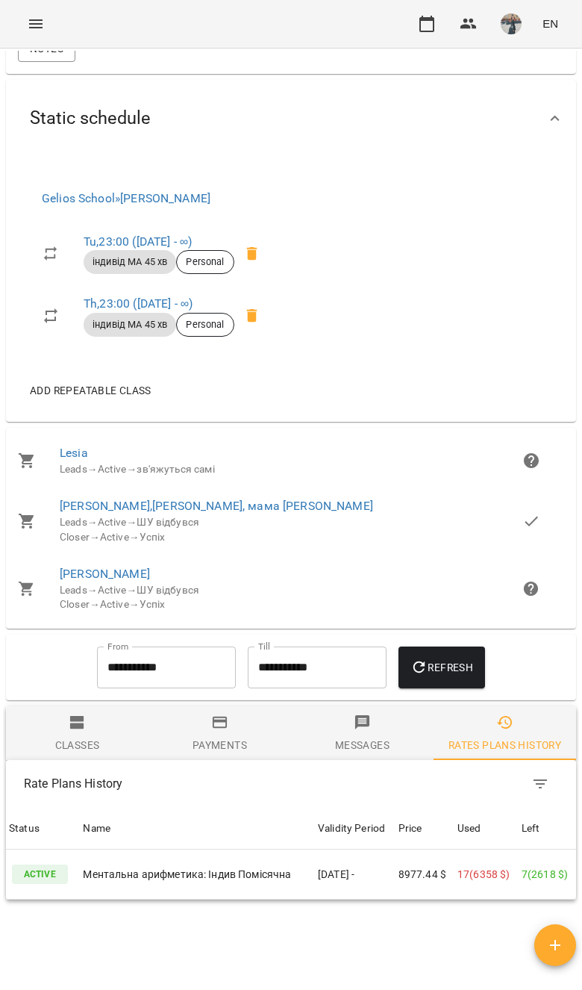
click at [114, 684] on input "**********" at bounding box center [166, 668] width 139 height 42
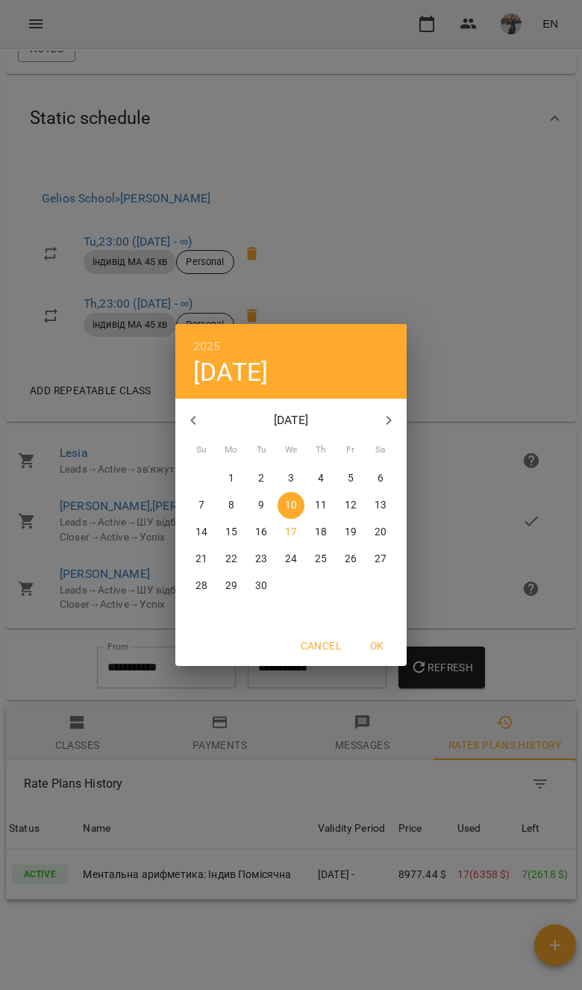
click at [187, 423] on icon "button" at bounding box center [193, 420] width 18 height 18
click at [489, 859] on div "2025 Wed, Sep 10 August 2025 Su Mo Tu We Th Fr Sa 27 28 29 30 31 1 2 3 4 5 6 7 …" at bounding box center [291, 495] width 582 height 990
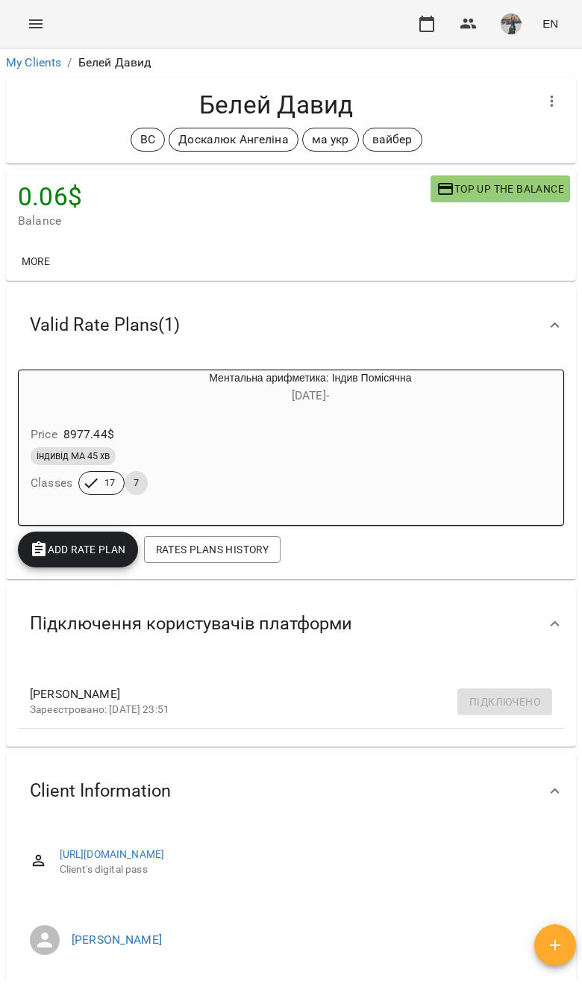
scroll to position [0, 0]
click at [489, 447] on div "індивід МА 45 хв" at bounding box center [275, 456] width 488 height 18
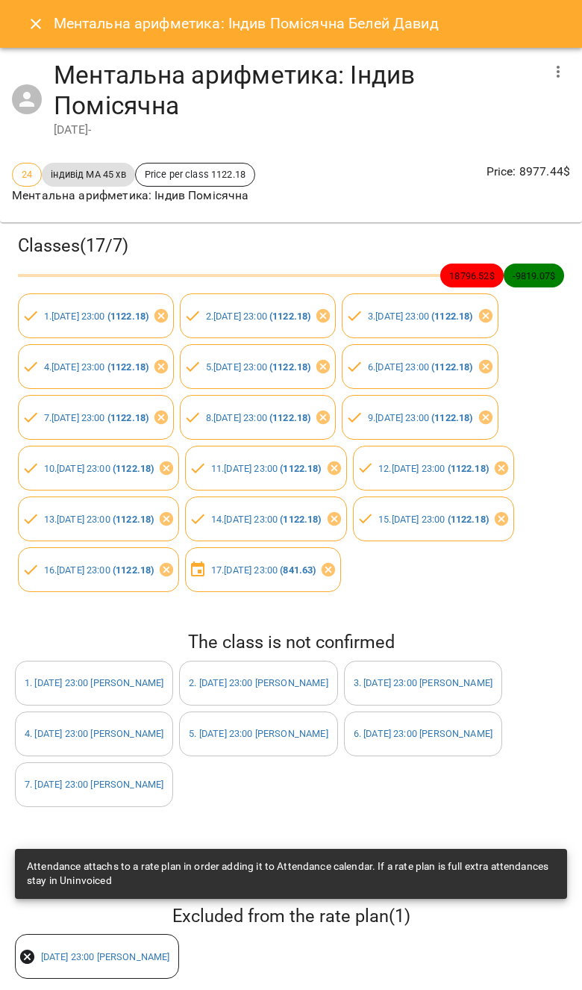
click at [34, 10] on button "Close" at bounding box center [36, 24] width 36 height 36
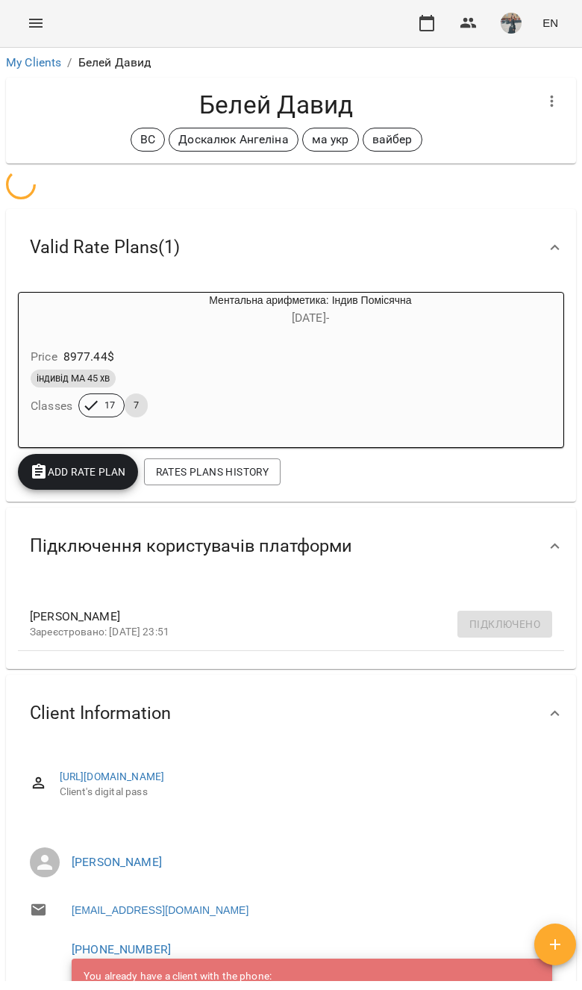
scroll to position [1, 0]
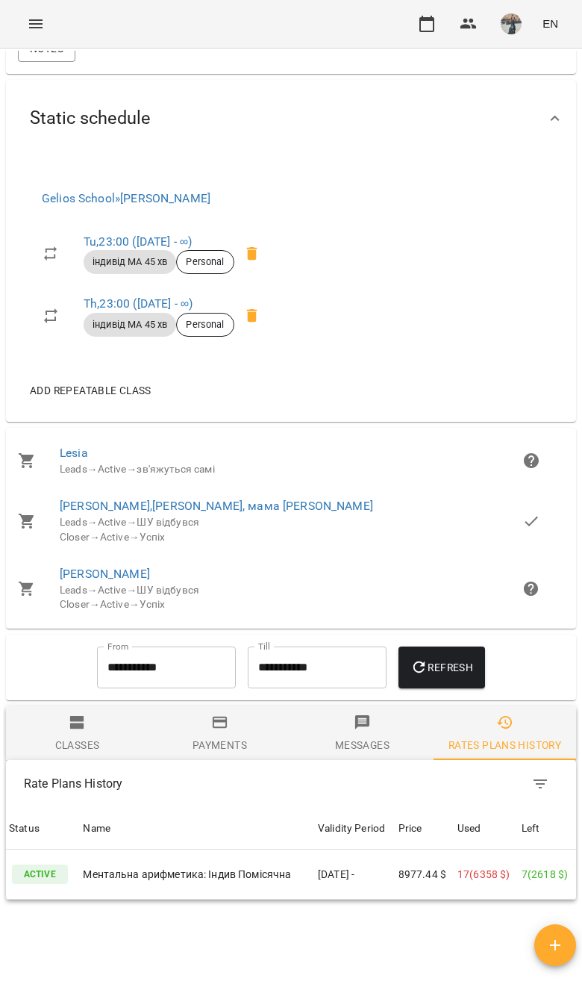
click at [198, 683] on input "**********" at bounding box center [166, 668] width 139 height 42
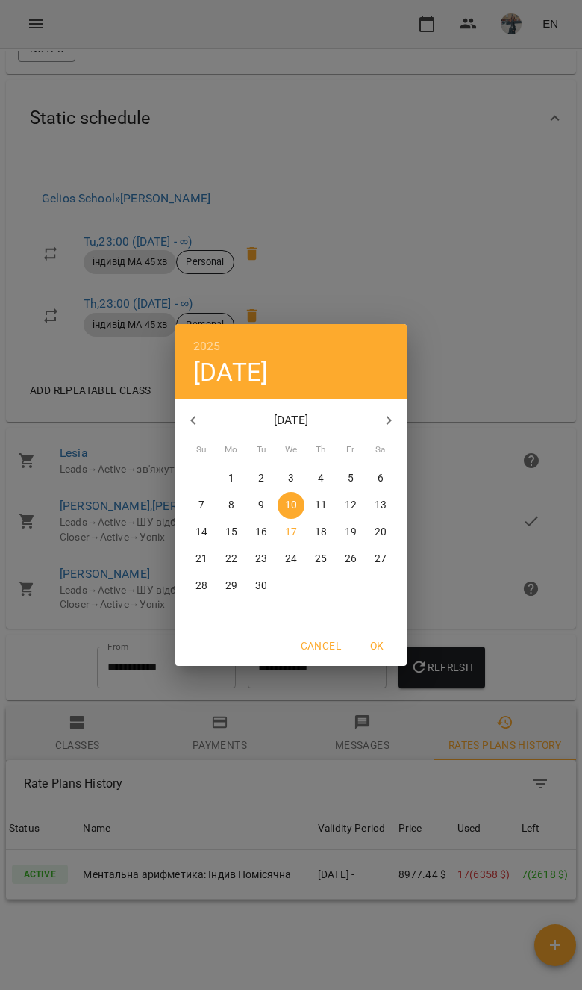
click at [198, 410] on button "button" at bounding box center [193, 420] width 36 height 36
click at [197, 409] on button "button" at bounding box center [193, 420] width 36 height 36
click at [180, 429] on button "button" at bounding box center [193, 420] width 36 height 36
click at [179, 428] on button "button" at bounding box center [193, 420] width 36 height 36
click at [181, 431] on button "button" at bounding box center [193, 420] width 36 height 36
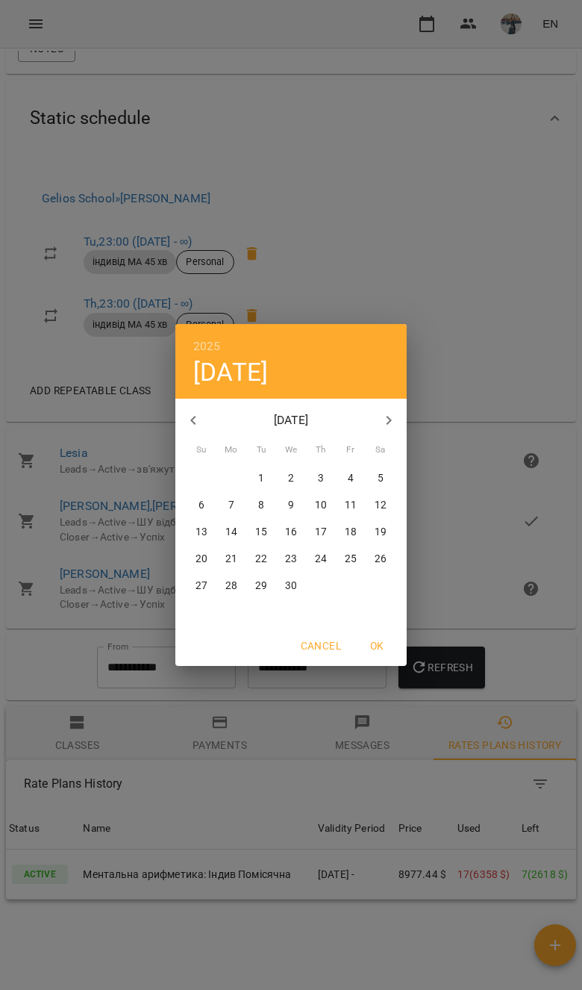
click at [254, 478] on span "1" at bounding box center [261, 478] width 27 height 15
type input "**********"
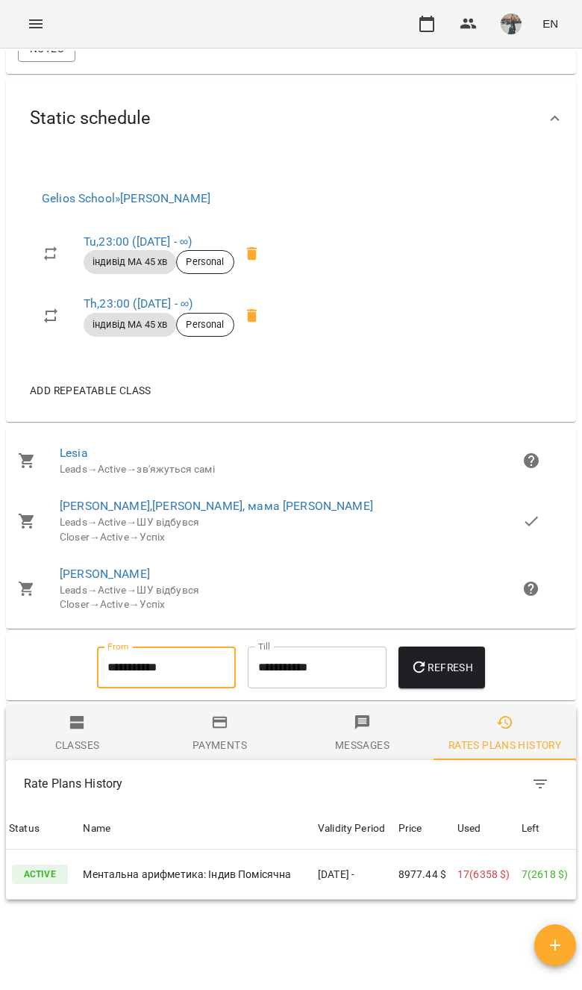
click at [479, 674] on button "Refresh" at bounding box center [442, 668] width 87 height 42
click at [410, 897] on td "8977.44 $" at bounding box center [425, 875] width 59 height 50
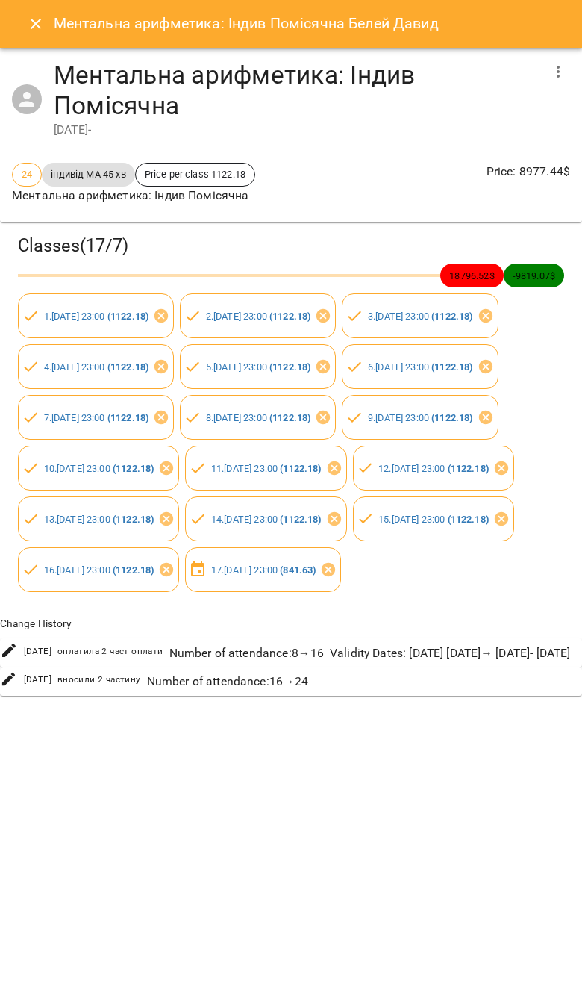
click at [73, 25] on h6 "Ментальна арифметика: Індив Помісячна Белей Давид" at bounding box center [246, 23] width 385 height 23
click at [22, 22] on button "Close" at bounding box center [36, 24] width 36 height 36
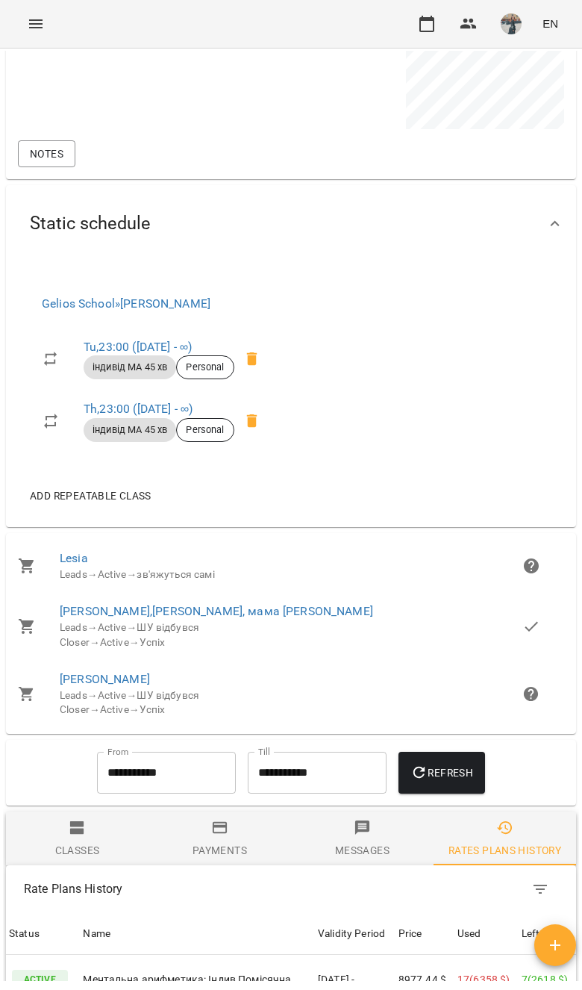
scroll to position [1169, 0]
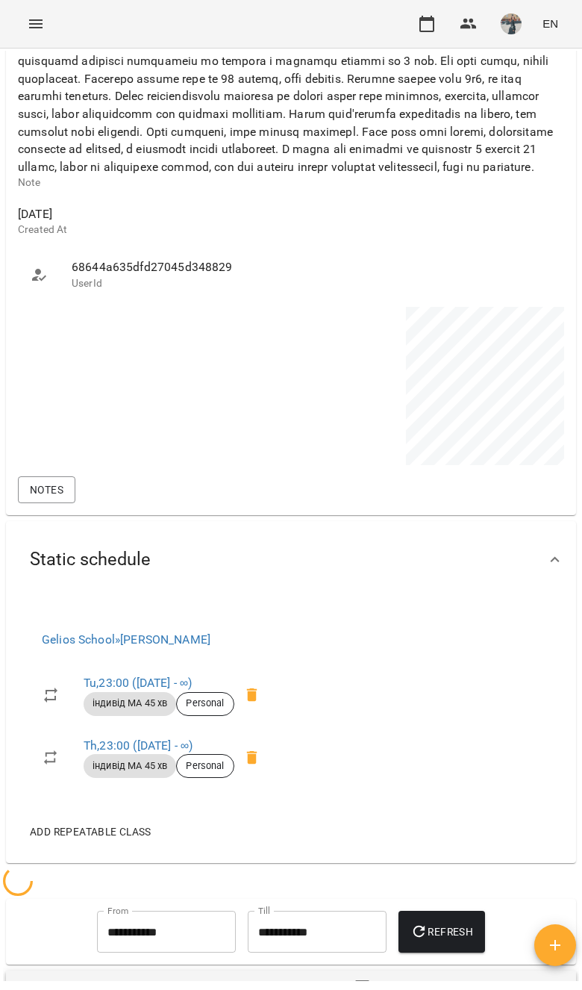
click at [115, 753] on link "Th , 23:00 (29 Jun - ∞)" at bounding box center [138, 746] width 109 height 14
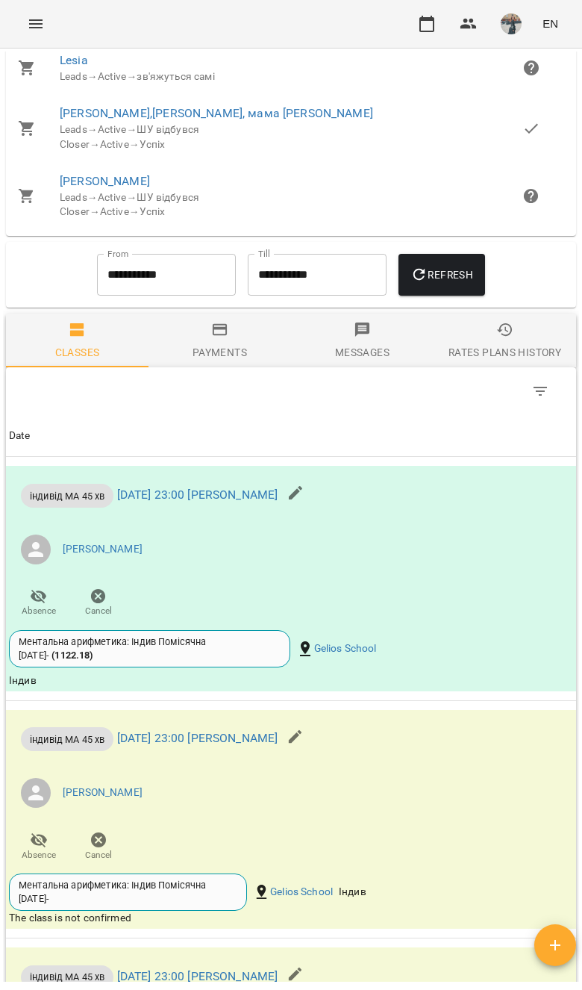
scroll to position [2054, 0]
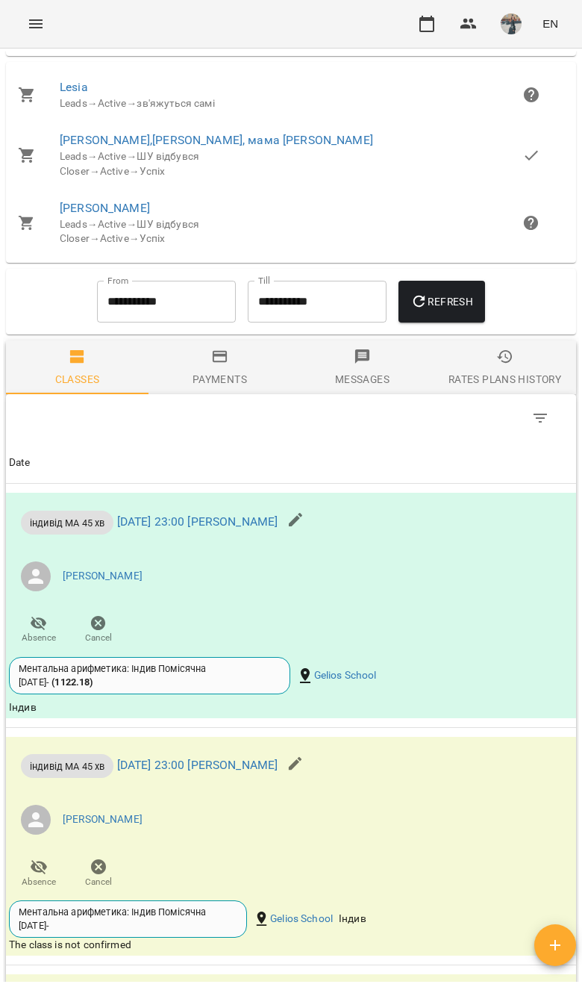
click at [140, 302] on input "**********" at bounding box center [166, 302] width 139 height 42
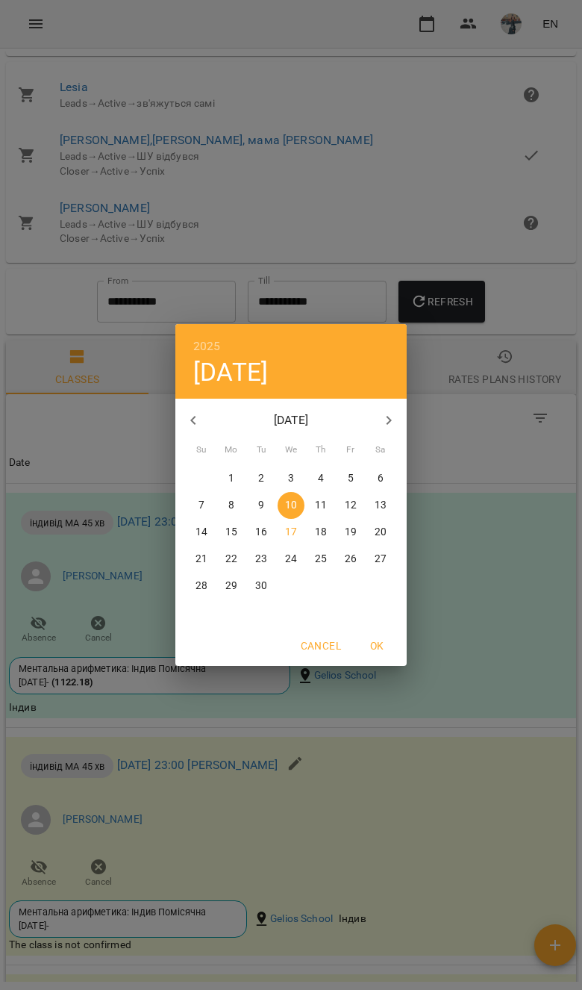
click at [188, 396] on div "2025 Wed, Sep 10" at bounding box center [290, 361] width 231 height 75
click at [210, 414] on button "button" at bounding box center [193, 420] width 36 height 36
click at [170, 424] on div "2025 Wed, Sep 10 August 2025 Su Mo Tu We Th Fr Sa 27 28 29 30 31 1 2 3 4 5 6 7 …" at bounding box center [291, 495] width 582 height 990
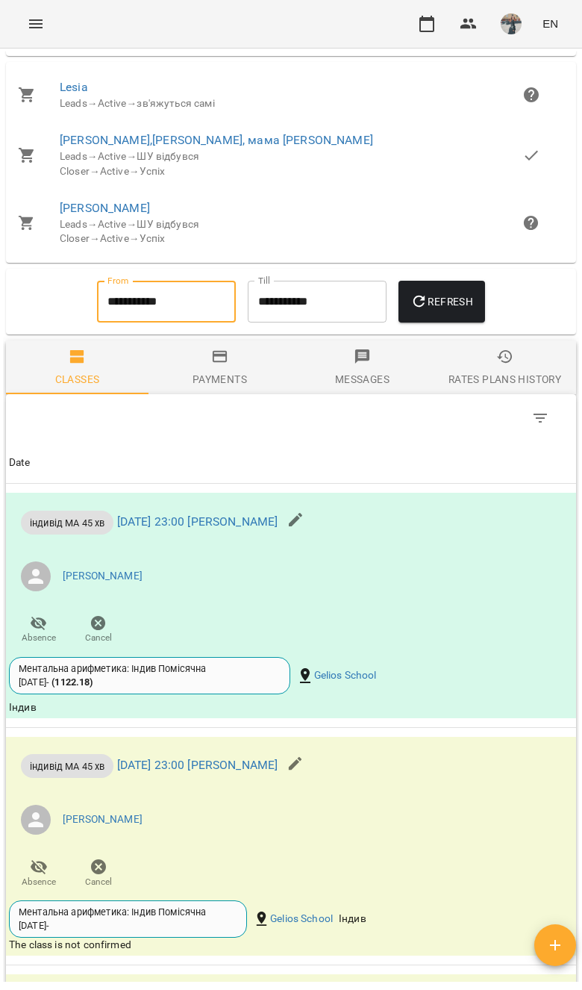
click at [146, 318] on input "**********" at bounding box center [166, 302] width 139 height 42
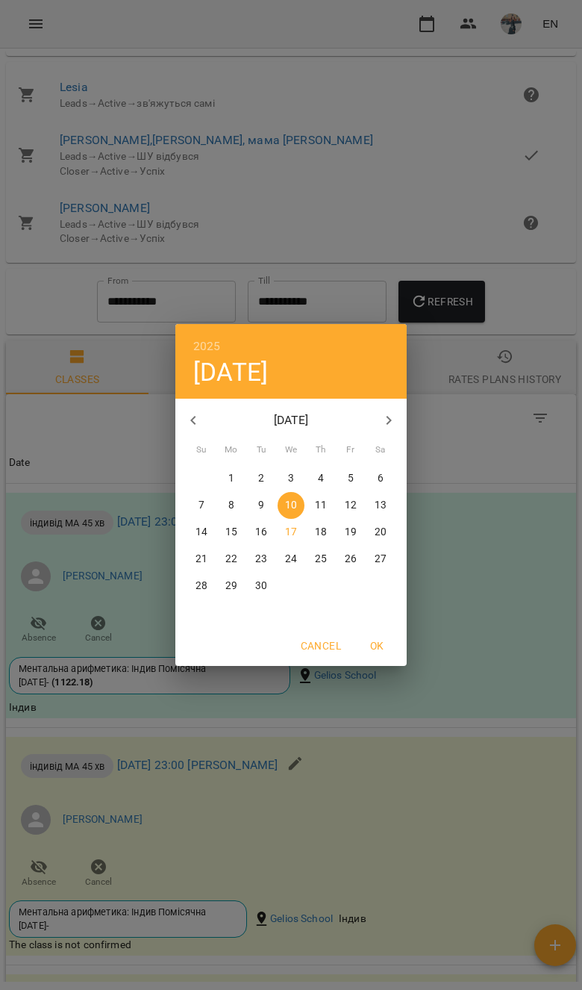
click at [202, 408] on button "button" at bounding box center [193, 420] width 36 height 36
click at [195, 412] on icon "button" at bounding box center [193, 420] width 18 height 18
click at [181, 423] on button "button" at bounding box center [193, 420] width 36 height 36
click at [193, 550] on button "22" at bounding box center [201, 559] width 27 height 27
type input "**********"
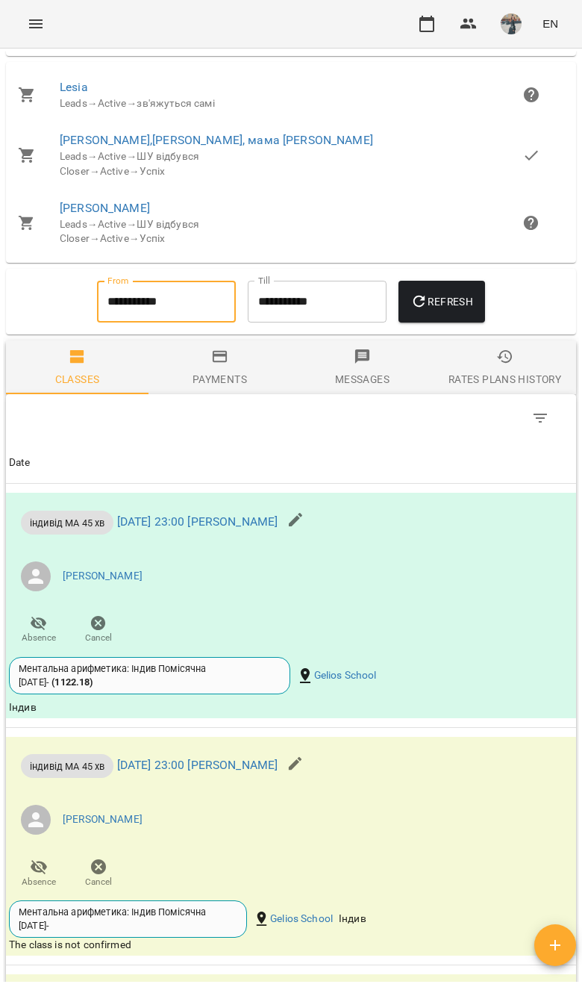
click at [453, 323] on button "Refresh" at bounding box center [442, 302] width 87 height 42
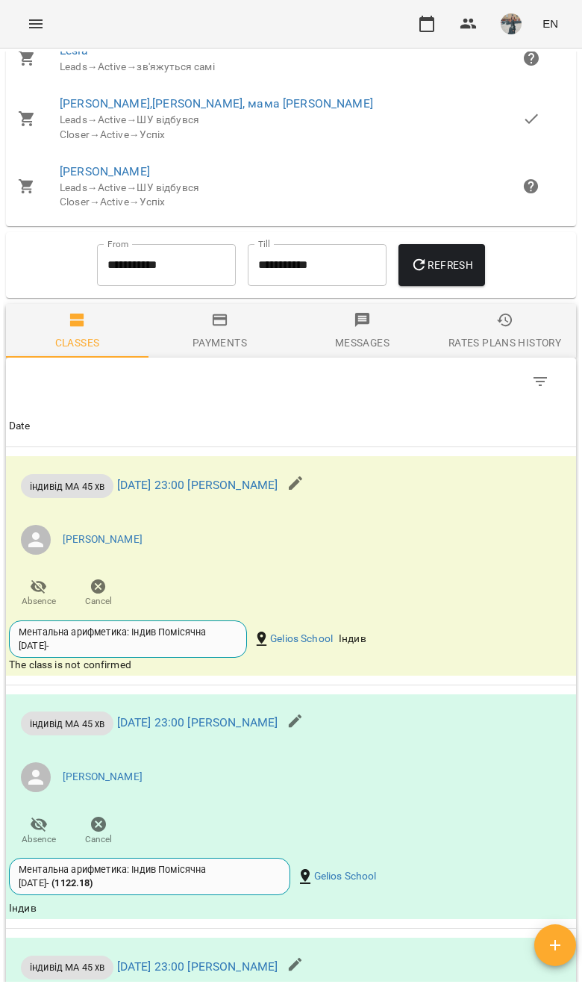
scroll to position [2133, 0]
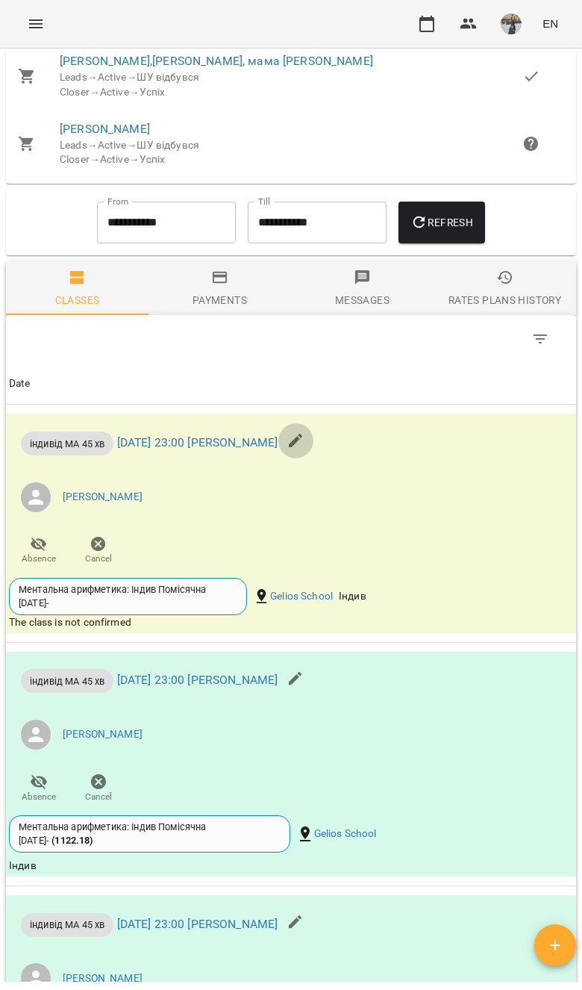
click at [305, 450] on icon "button" at bounding box center [296, 441] width 18 height 18
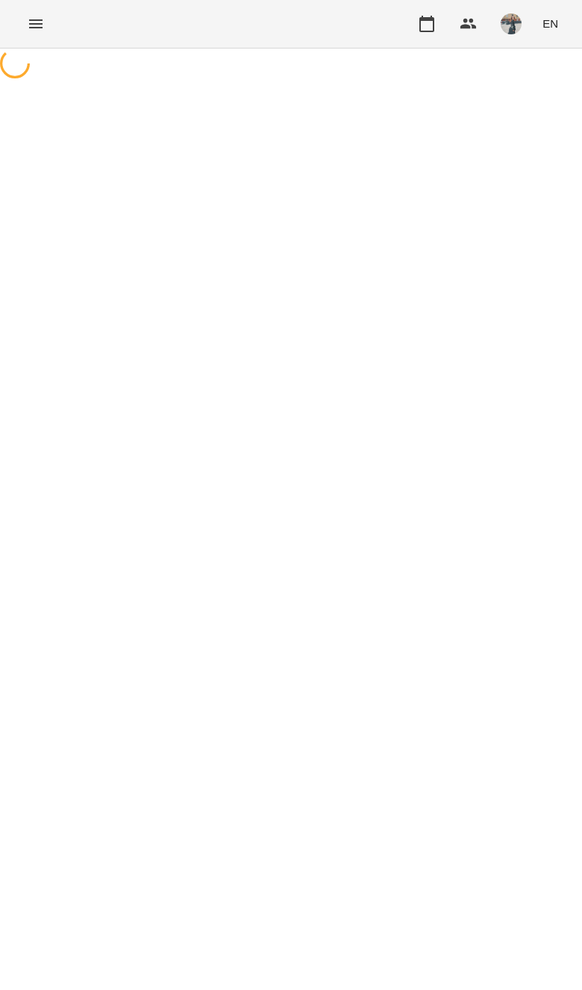
select select "**********"
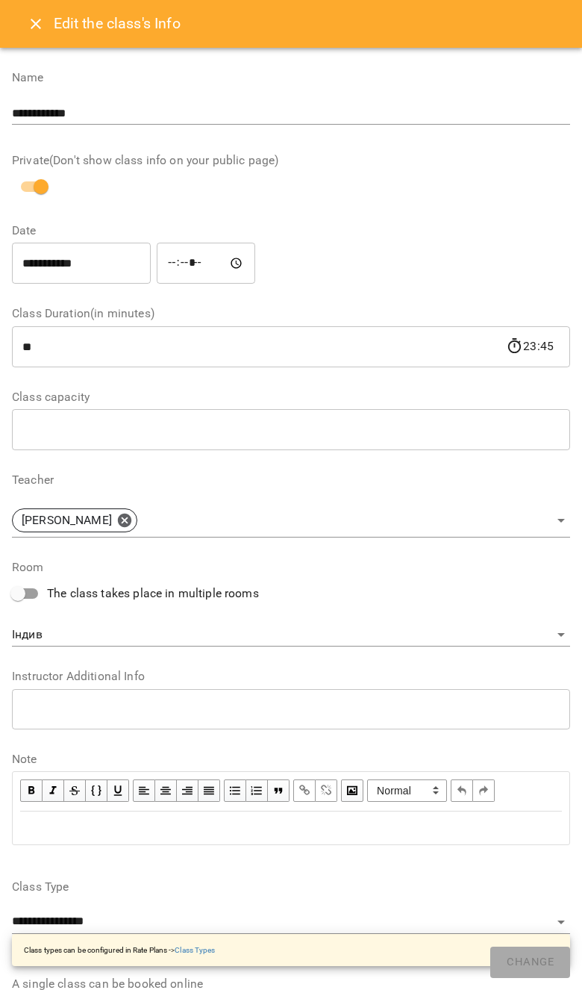
click at [29, 26] on icon "Close" at bounding box center [36, 24] width 18 height 18
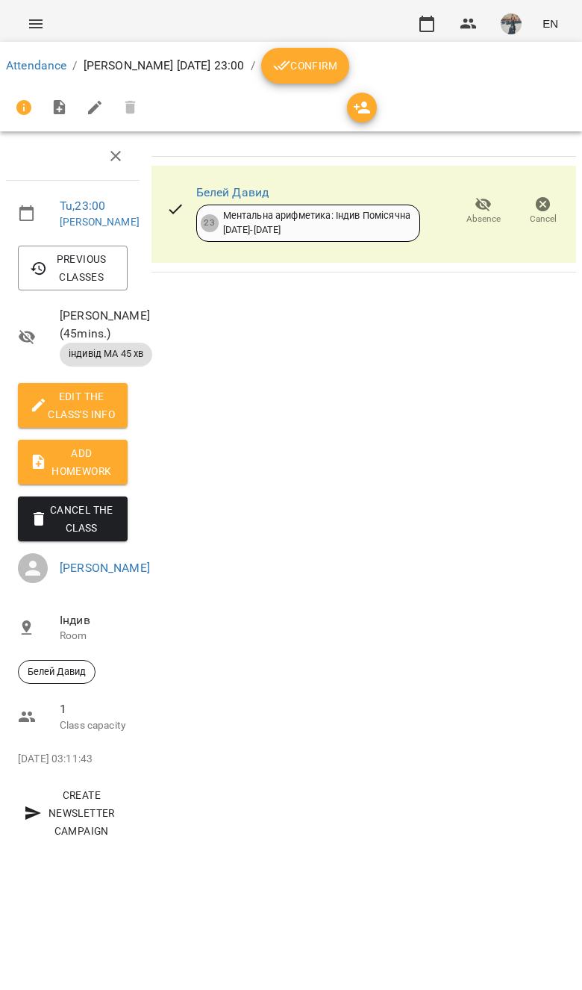
click at [349, 52] on button "Confirm" at bounding box center [305, 66] width 88 height 36
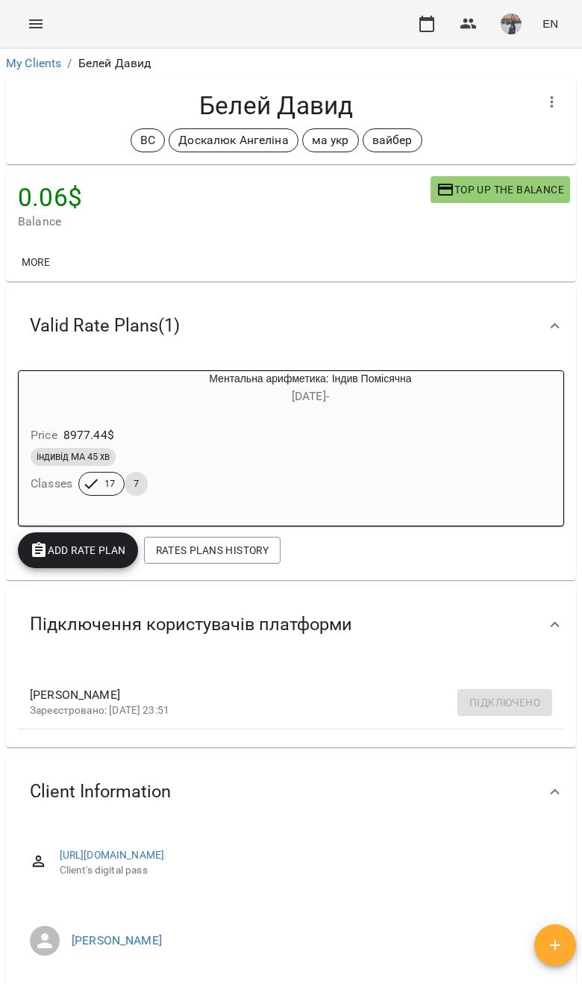
click at [438, 430] on div "Price 8977.44 $" at bounding box center [275, 435] width 494 height 27
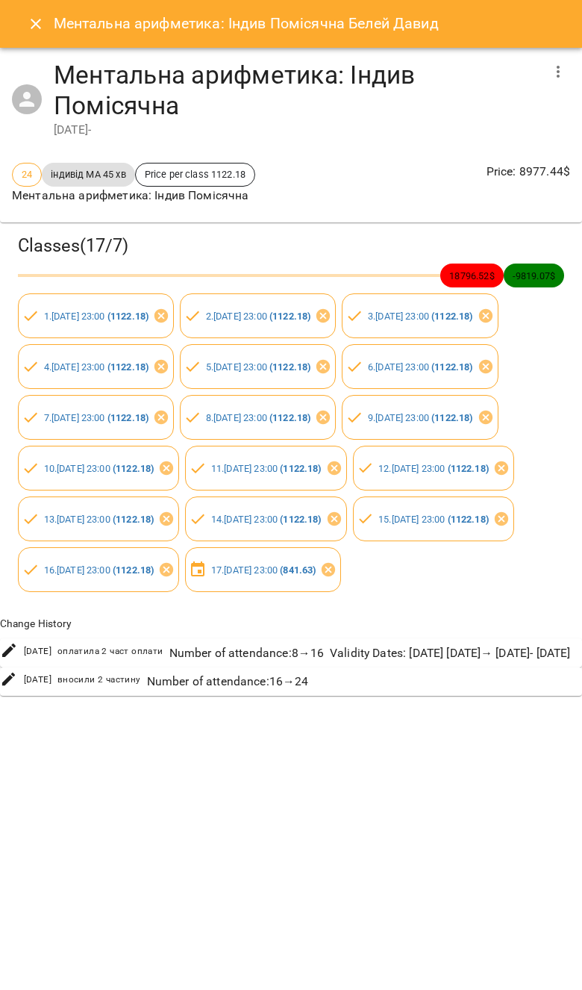
click at [25, 22] on button "Close" at bounding box center [36, 24] width 36 height 36
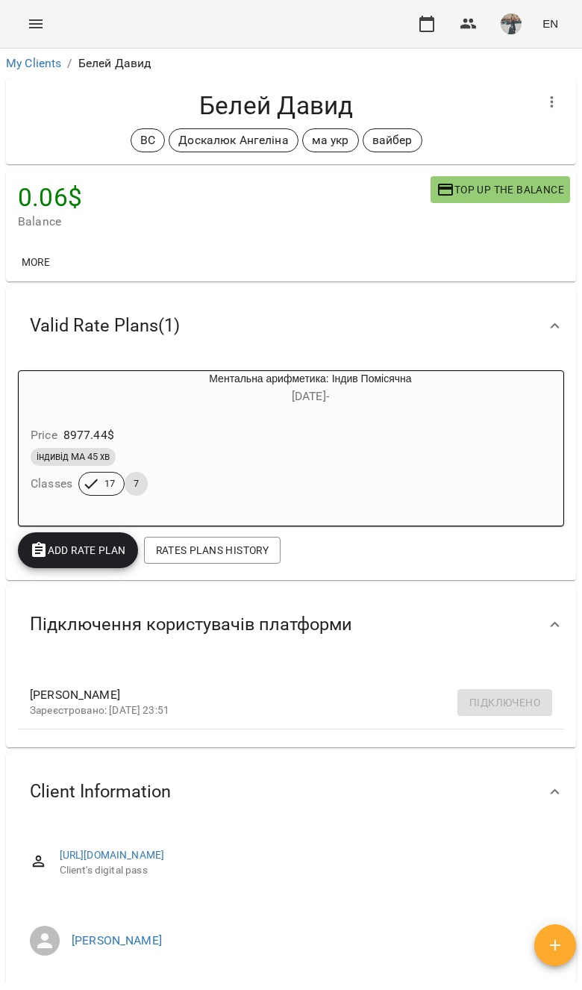
scroll to position [47, 0]
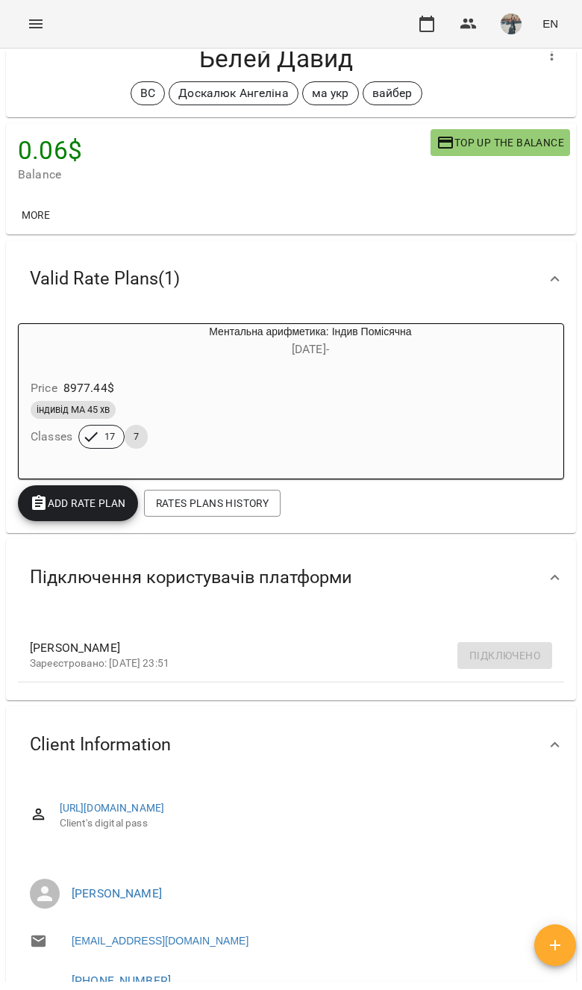
click at [482, 368] on div "Price 8977.44 $ індивід МА 45 хв Classes 17 7" at bounding box center [275, 417] width 512 height 102
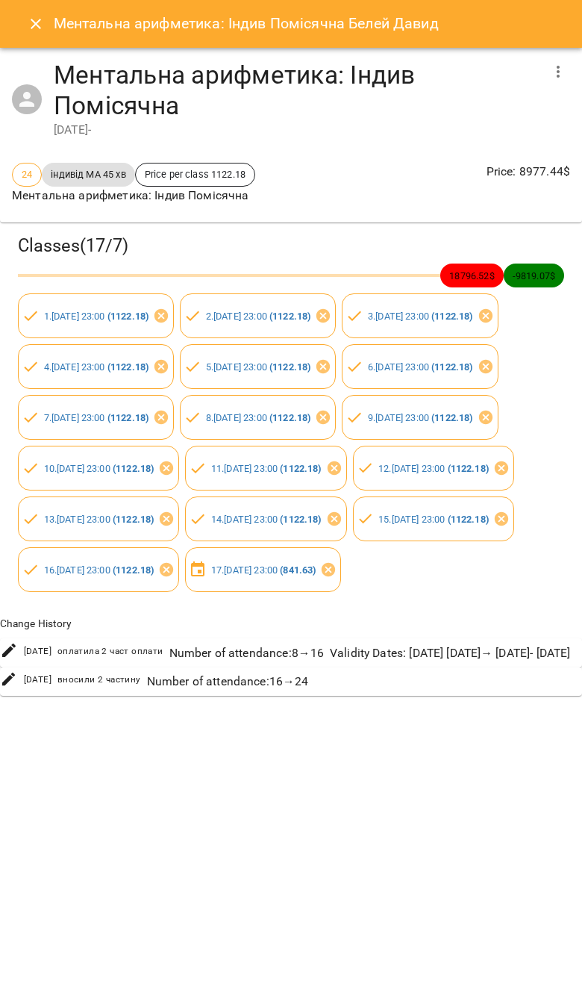
click at [29, 15] on icon "Close" at bounding box center [36, 24] width 18 height 18
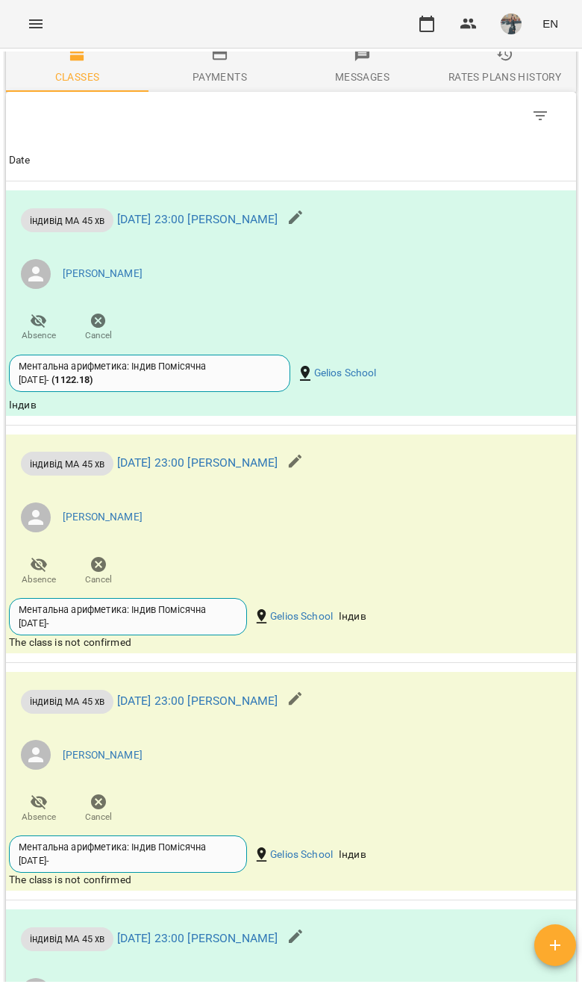
scroll to position [2415, 0]
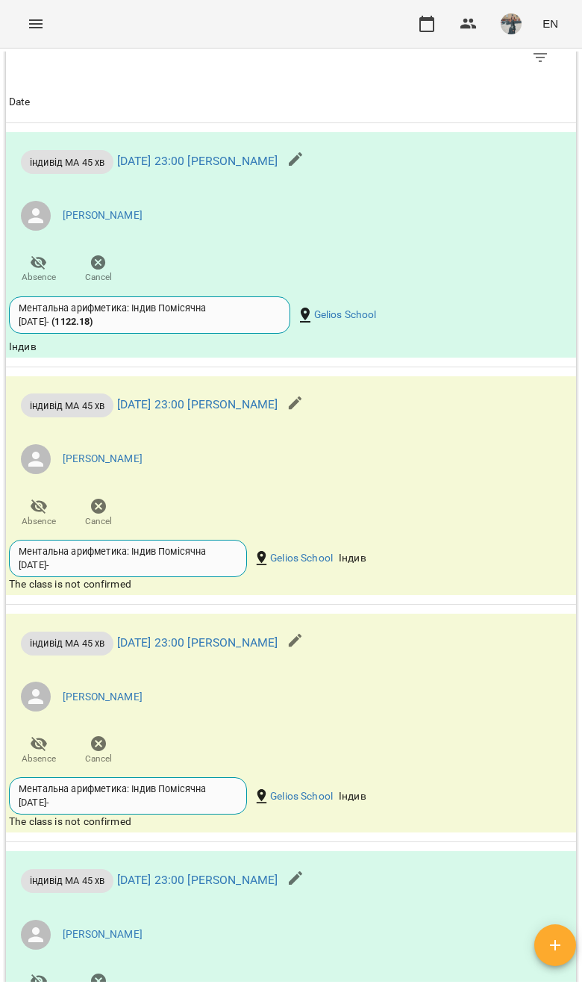
click at [305, 412] on icon "button" at bounding box center [296, 403] width 18 height 18
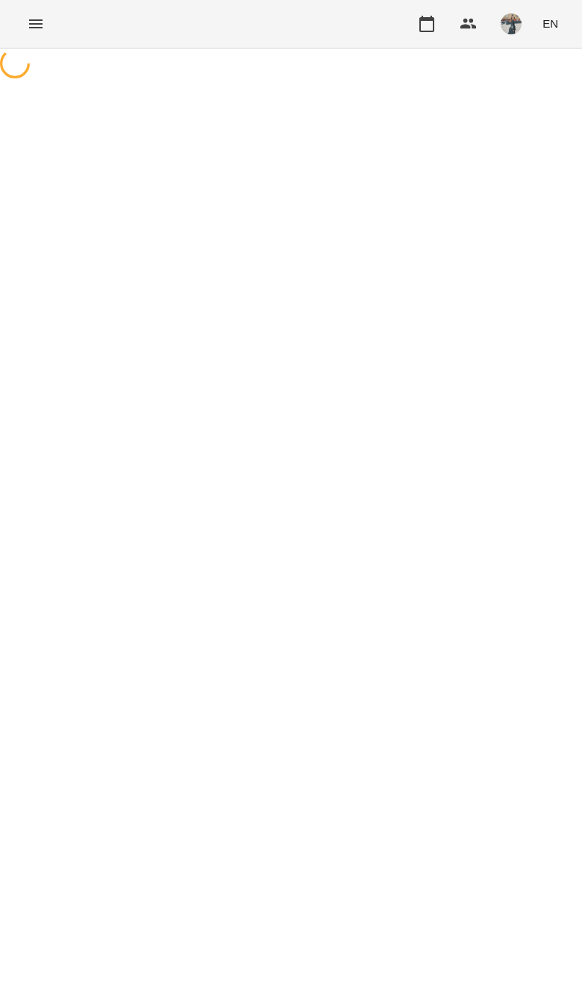
select select "**********"
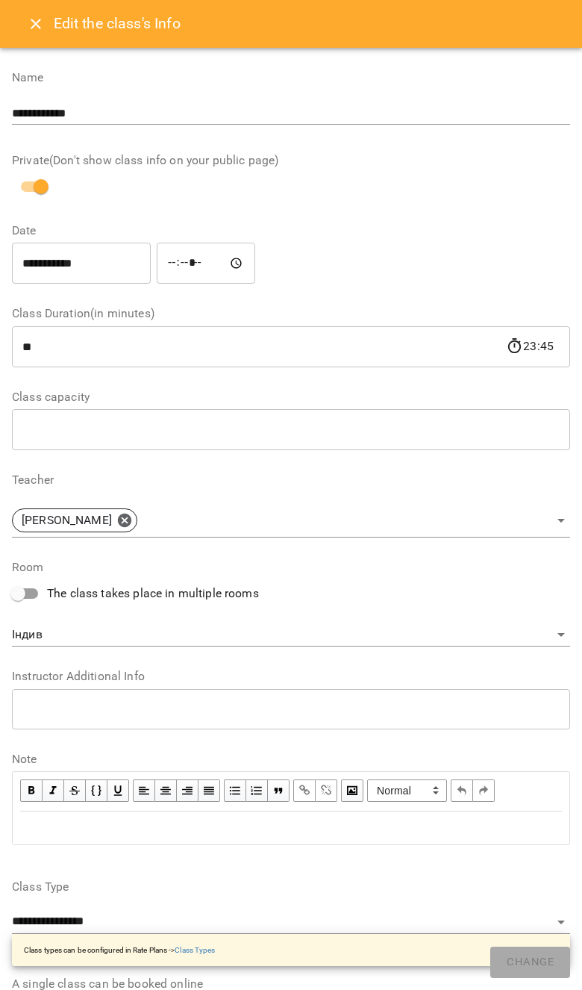
click at [35, 7] on button "Close" at bounding box center [36, 24] width 36 height 36
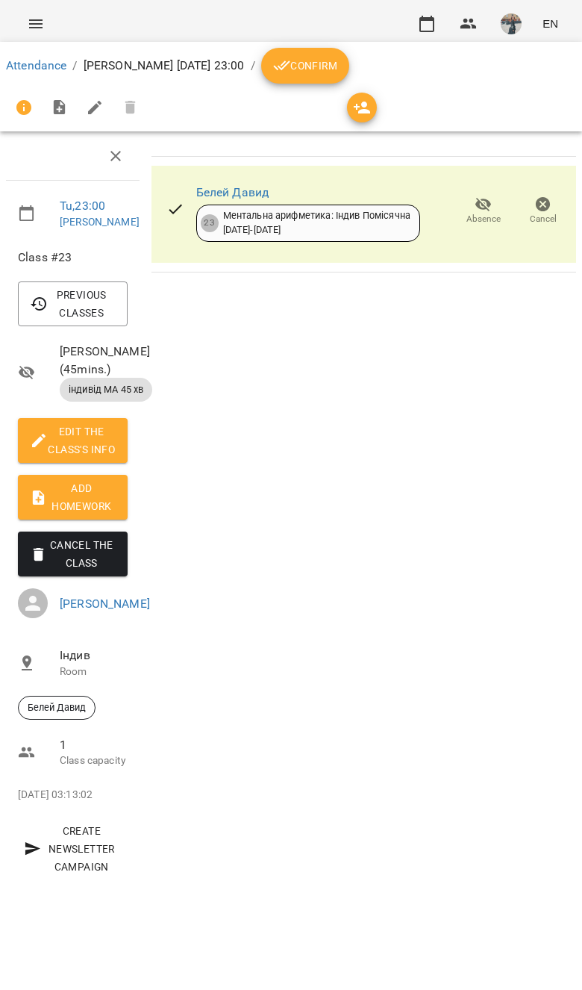
click at [291, 60] on icon "breadcrumb" at bounding box center [282, 66] width 18 height 18
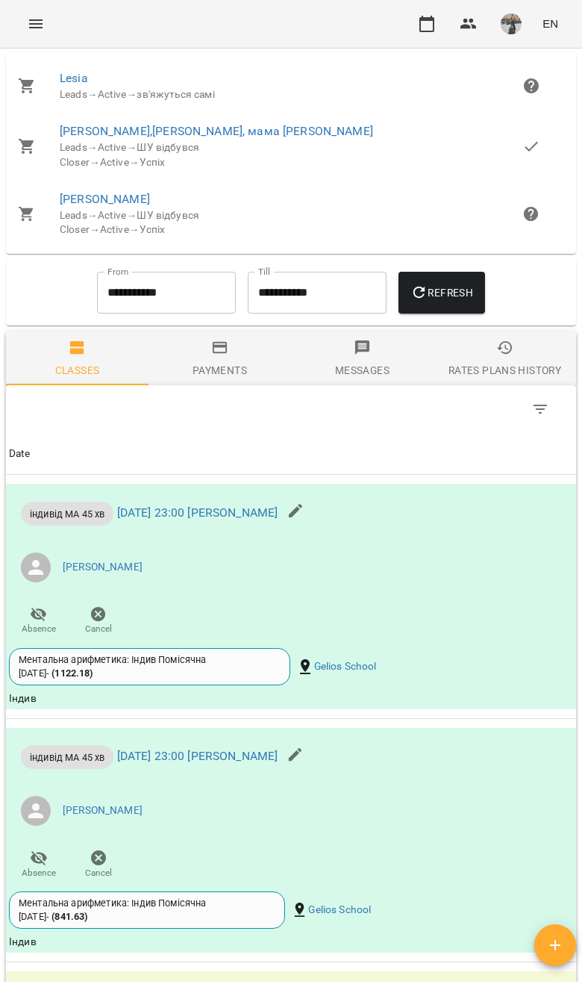
scroll to position [2063, 0]
click at [205, 314] on input "**********" at bounding box center [166, 293] width 139 height 42
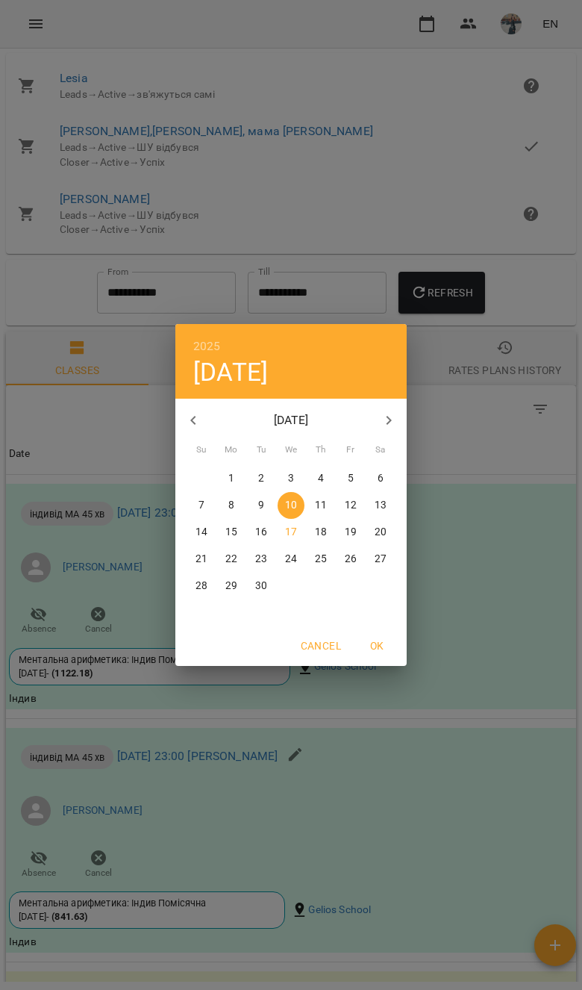
click at [181, 416] on button "button" at bounding box center [193, 420] width 36 height 36
click at [175, 409] on div "2025 Wed, Sep 10 August 2025 September 2025 Su Mo Tu We Th Fr Sa 27 28 29 30 31…" at bounding box center [291, 495] width 582 height 990
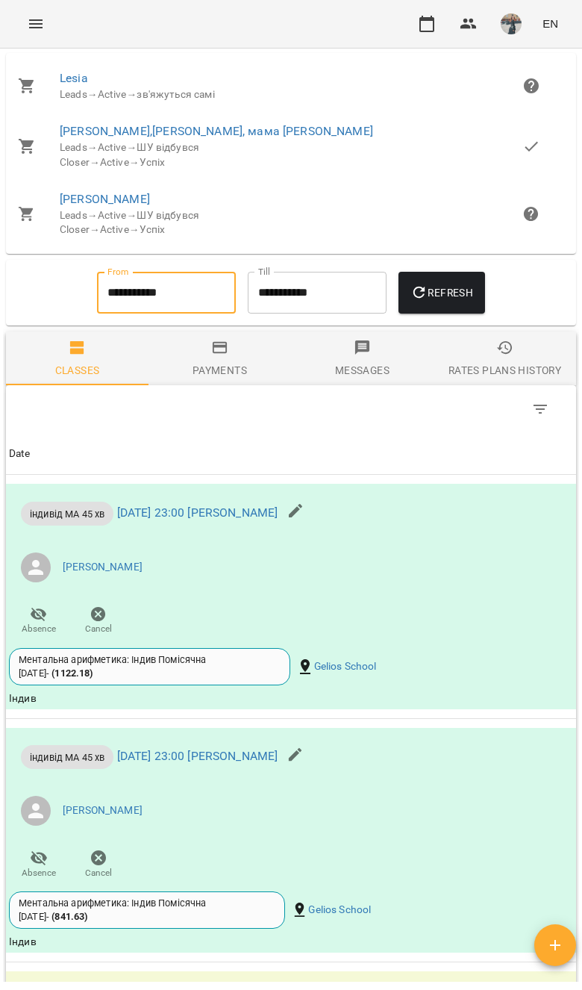
click at [198, 314] on input "**********" at bounding box center [166, 293] width 139 height 42
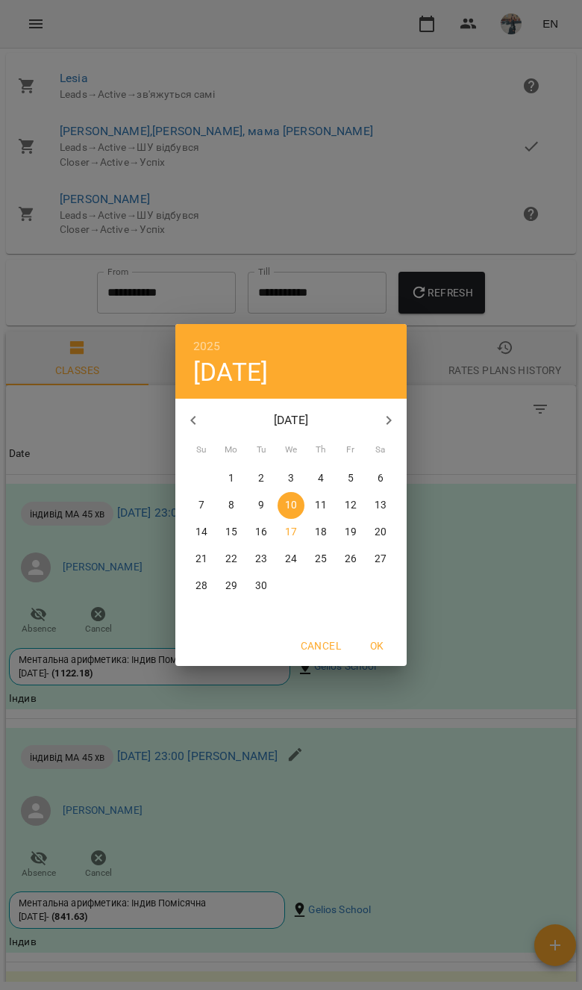
click at [176, 423] on button "button" at bounding box center [193, 420] width 36 height 36
click at [183, 429] on button "button" at bounding box center [193, 420] width 36 height 36
click at [194, 431] on button "button" at bounding box center [193, 420] width 36 height 36
click at [202, 554] on p "22" at bounding box center [202, 559] width 12 height 15
type input "**********"
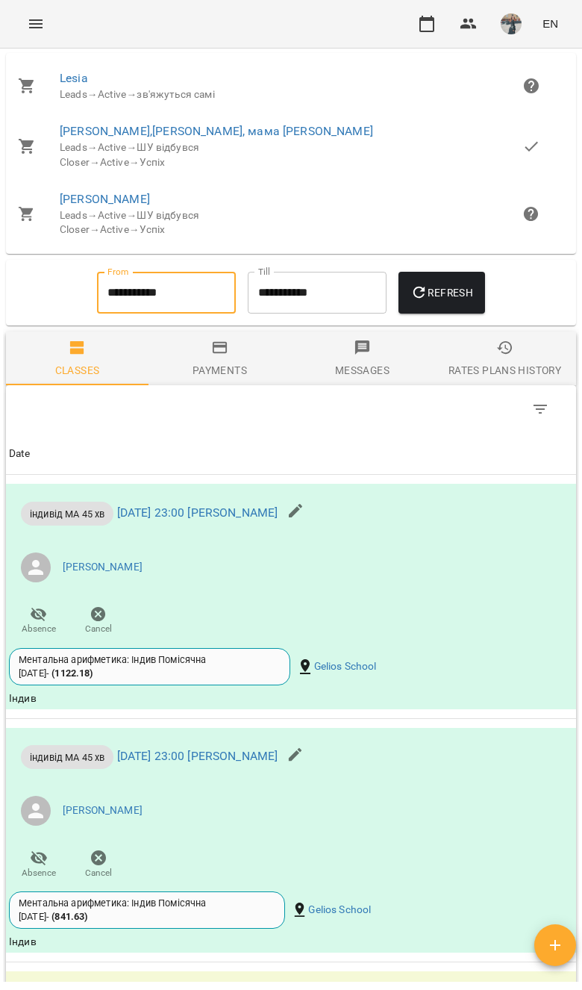
click at [480, 311] on button "Refresh" at bounding box center [442, 293] width 87 height 42
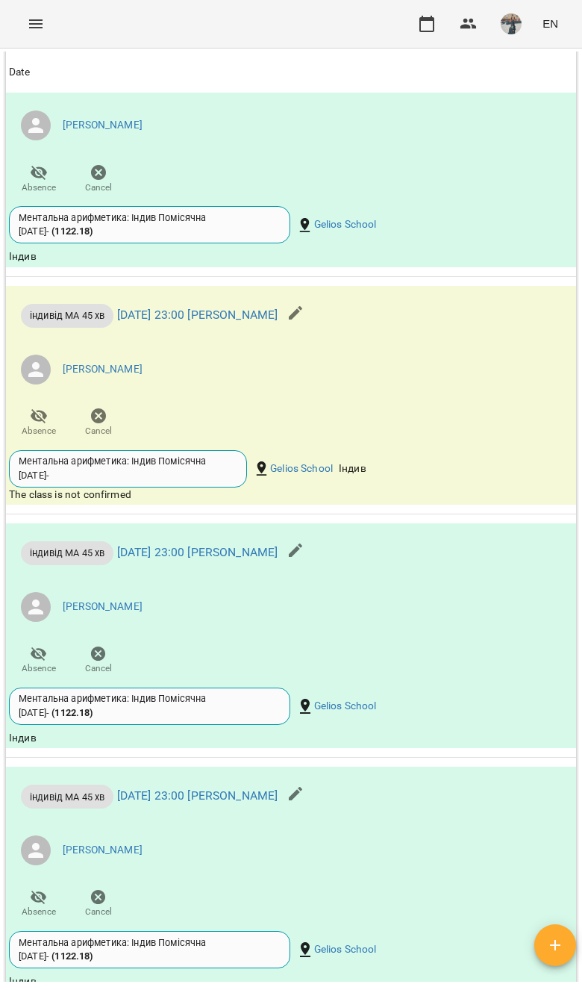
scroll to position [5820, 0]
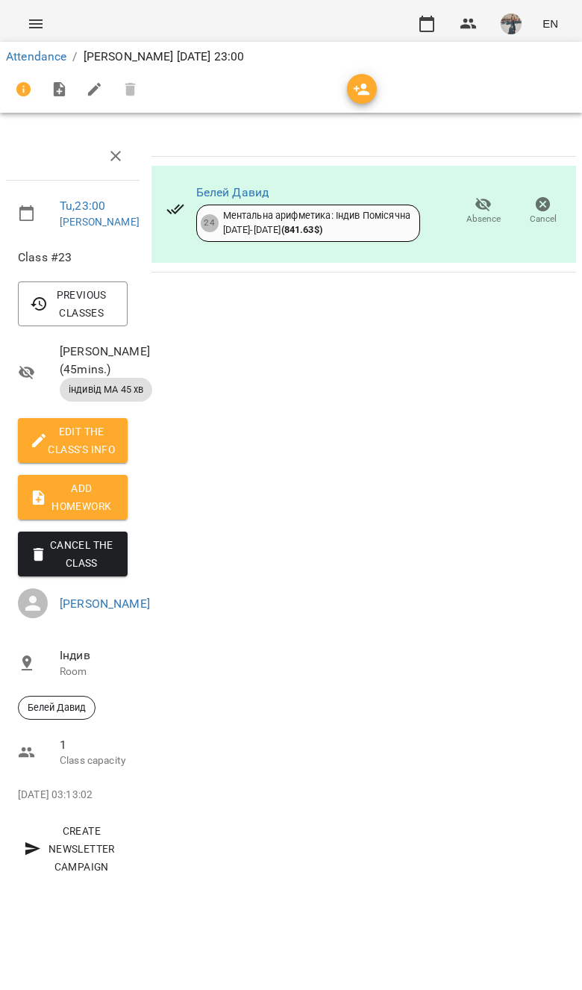
click at [84, 307] on span "Previous Classes" at bounding box center [73, 304] width 86 height 36
